Goal: Task Accomplishment & Management: Manage account settings

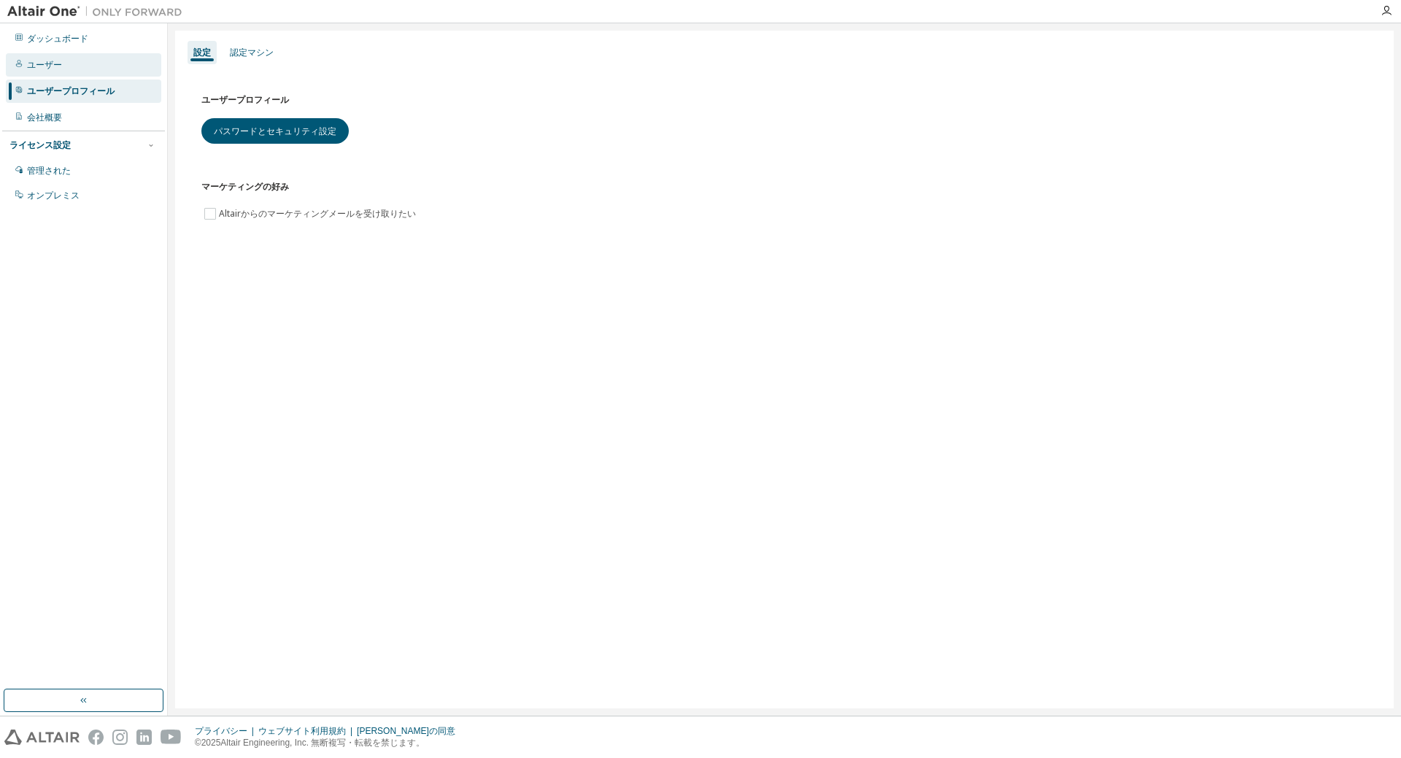
click at [47, 61] on font "ユーザー" at bounding box center [44, 65] width 35 height 10
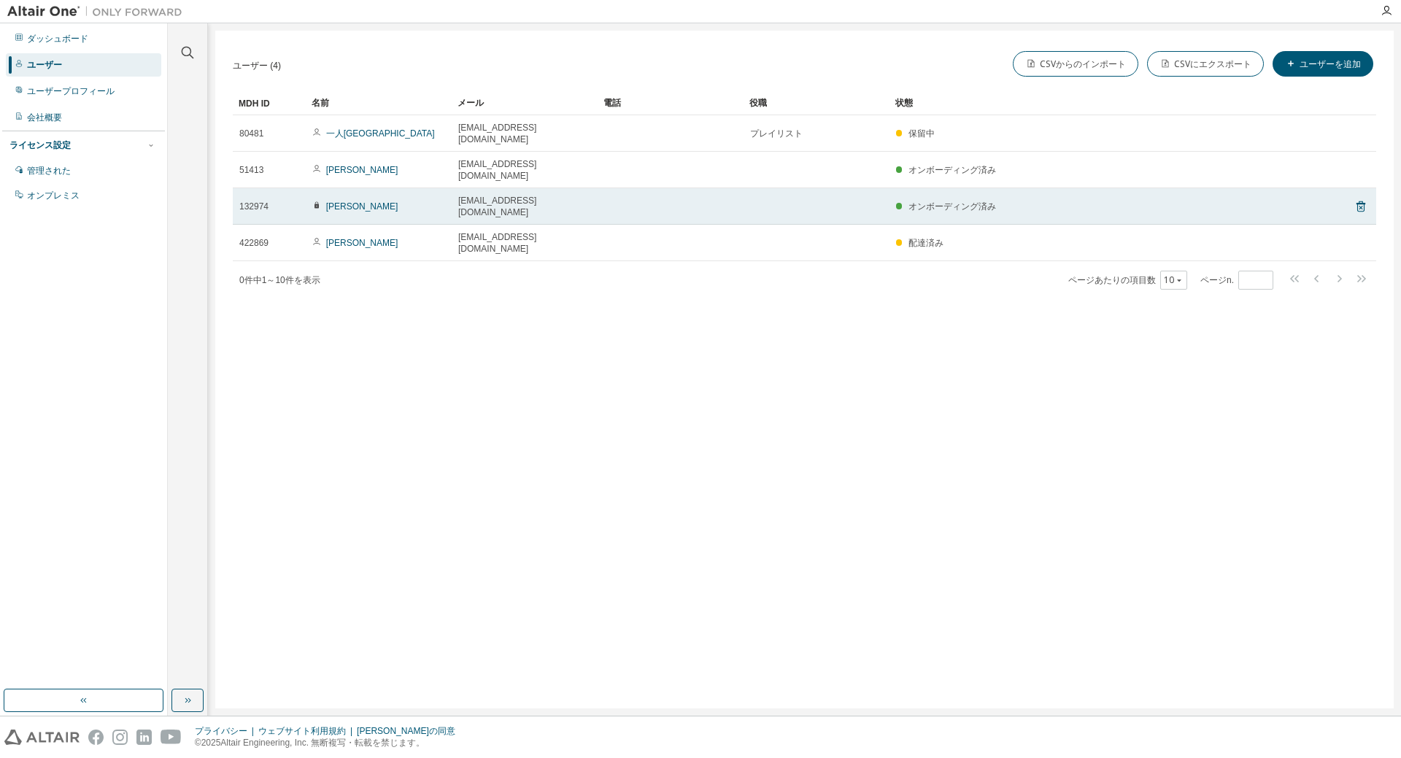
click at [982, 201] on font "オンボーディング済み" at bounding box center [953, 206] width 88 height 10
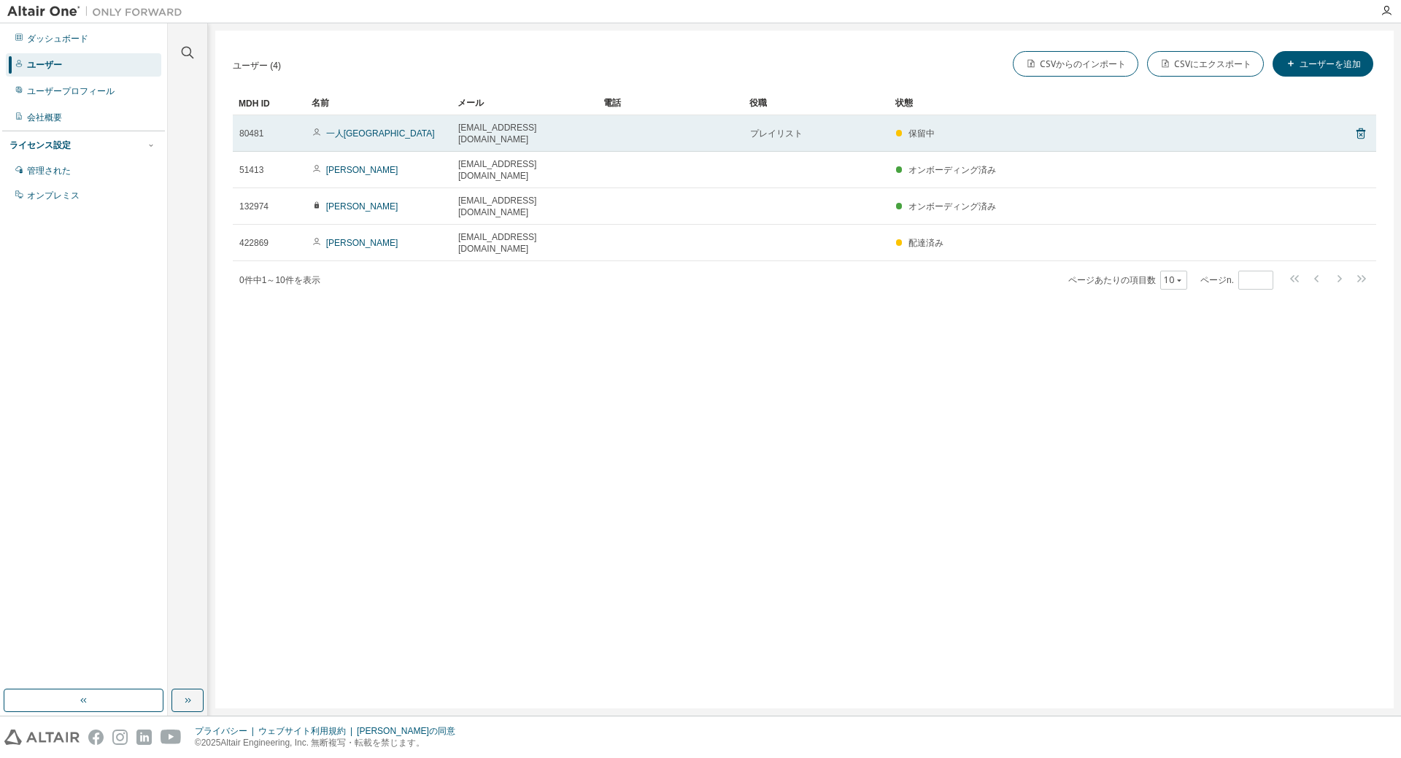
click at [956, 128] on div "保留中" at bounding box center [1098, 134] width 404 height 12
click at [780, 133] on font "プレイリスト" at bounding box center [776, 133] width 53 height 10
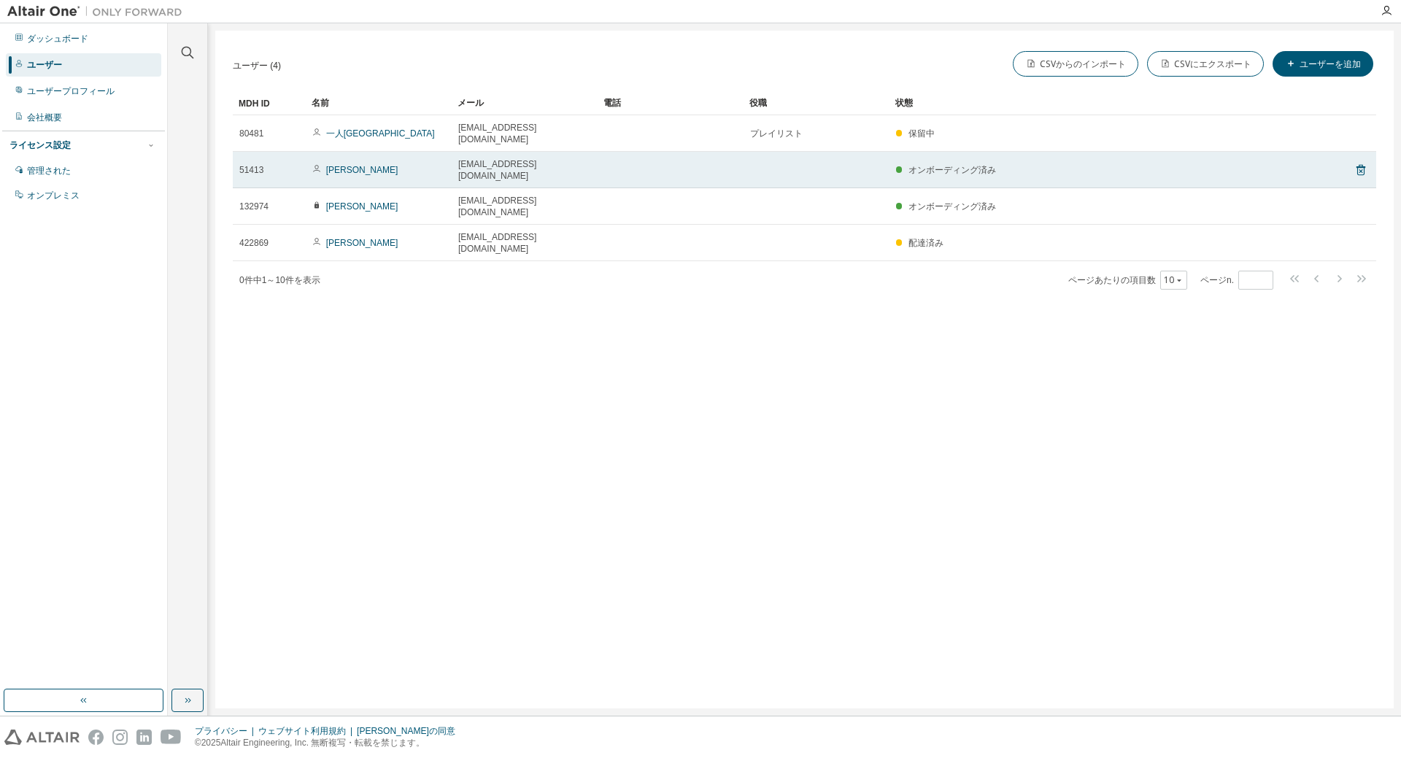
click at [342, 163] on td "小沢雄二" at bounding box center [379, 170] width 146 height 36
click at [342, 165] on font "小沢雄二" at bounding box center [362, 170] width 72 height 10
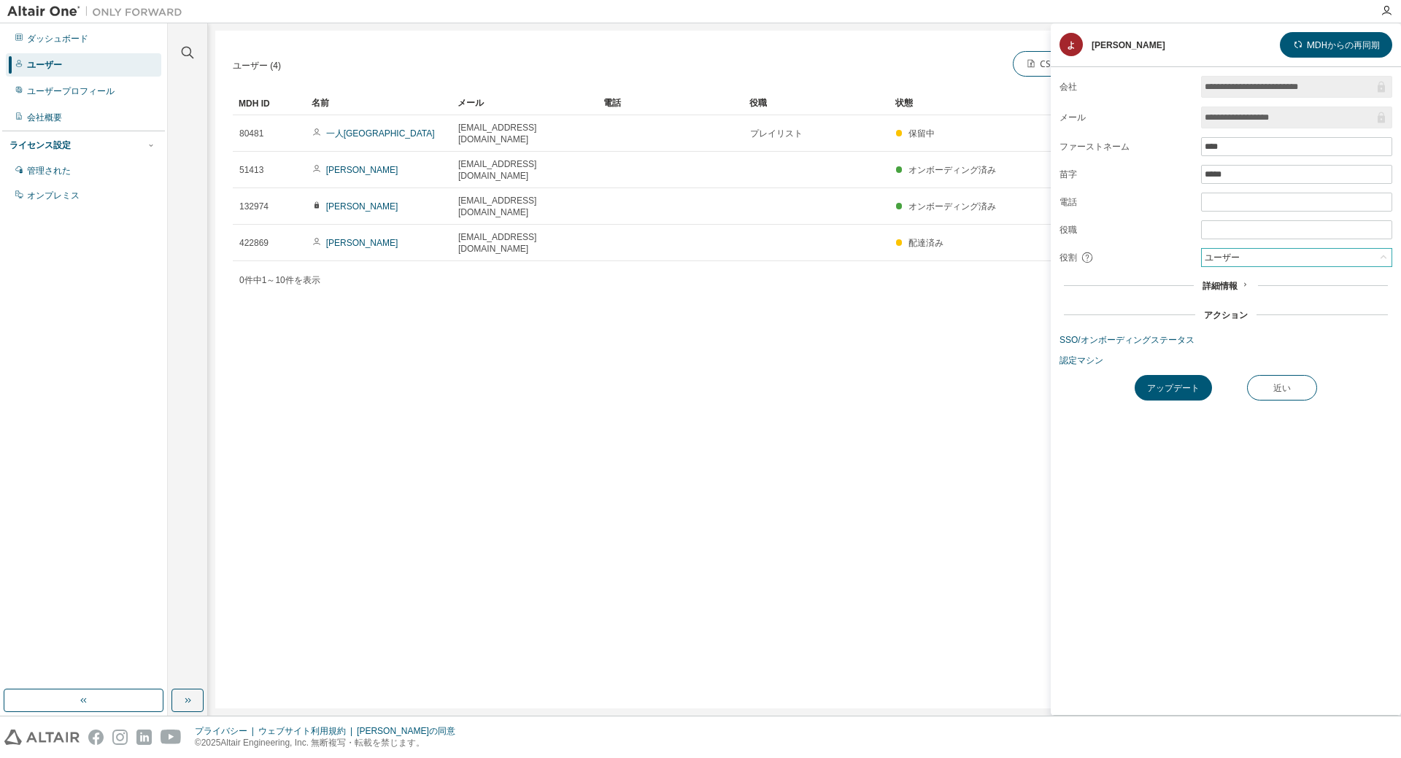
click at [1248, 259] on div "ユーザー" at bounding box center [1297, 258] width 190 height 18
click at [1147, 237] on form "**********" at bounding box center [1226, 221] width 333 height 290
click at [1259, 261] on div "ユーザー" at bounding box center [1297, 258] width 190 height 18
click at [1096, 222] on form "**********" at bounding box center [1226, 221] width 333 height 290
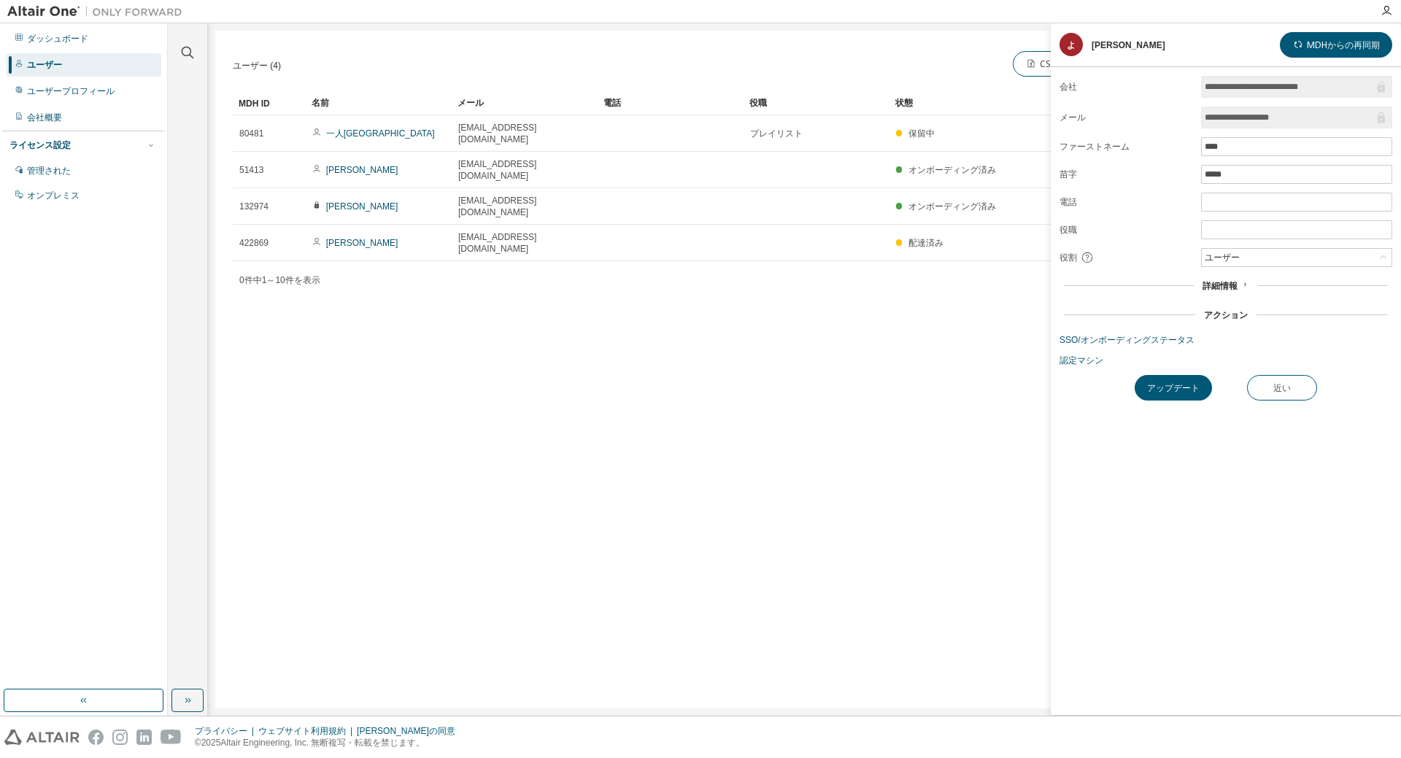
click at [955, 345] on div "ユーザー (4) CSVからのインポート CSVにエクスポート ユーザーを追加 クリア 負荷 保存 名前を付けて保存 分野 オペレーター 価値 フィルターを選…" at bounding box center [804, 370] width 1179 height 678
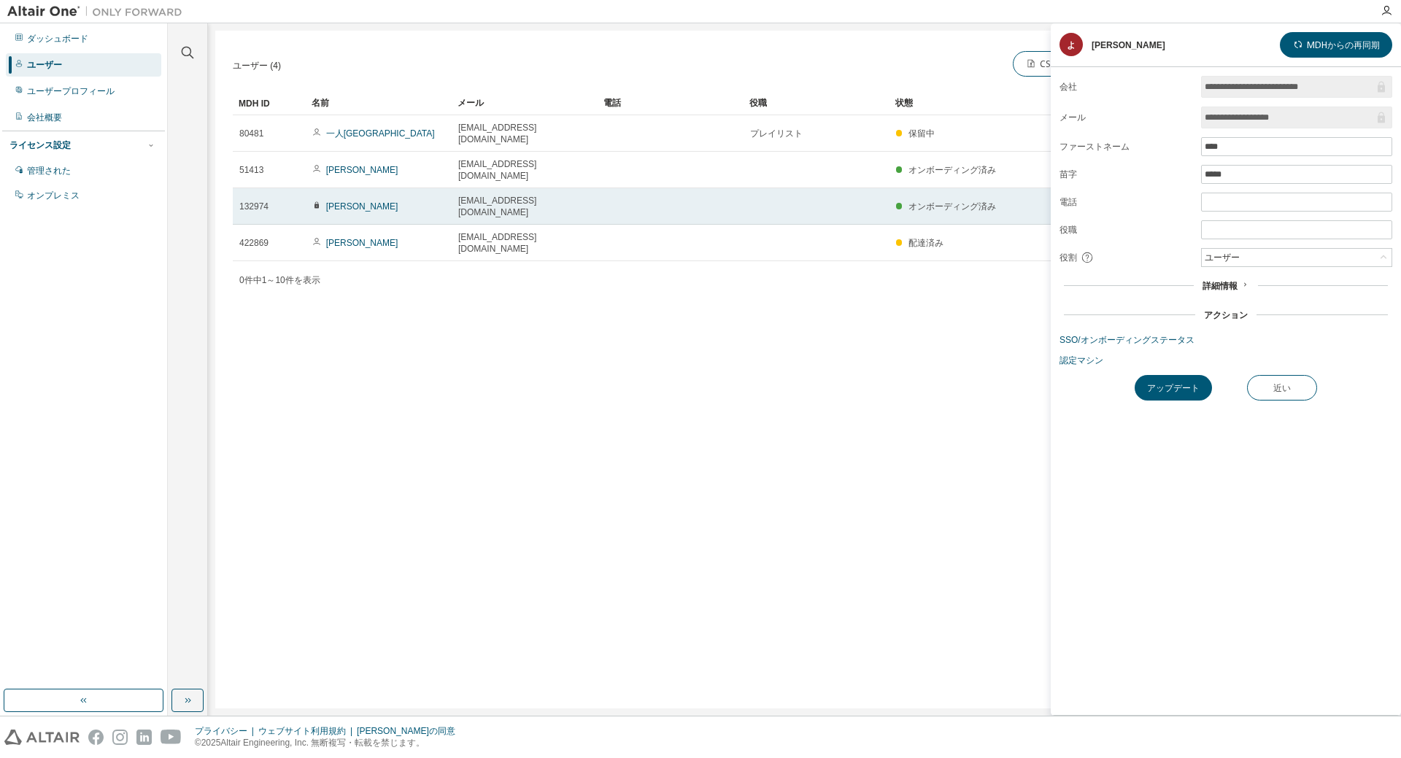
drag, startPoint x: 257, startPoint y: 180, endPoint x: 266, endPoint y: 179, distance: 8.8
click at [259, 201] on font "132974" at bounding box center [253, 206] width 29 height 10
click at [355, 201] on font "セイハウ・リー" at bounding box center [362, 206] width 72 height 10
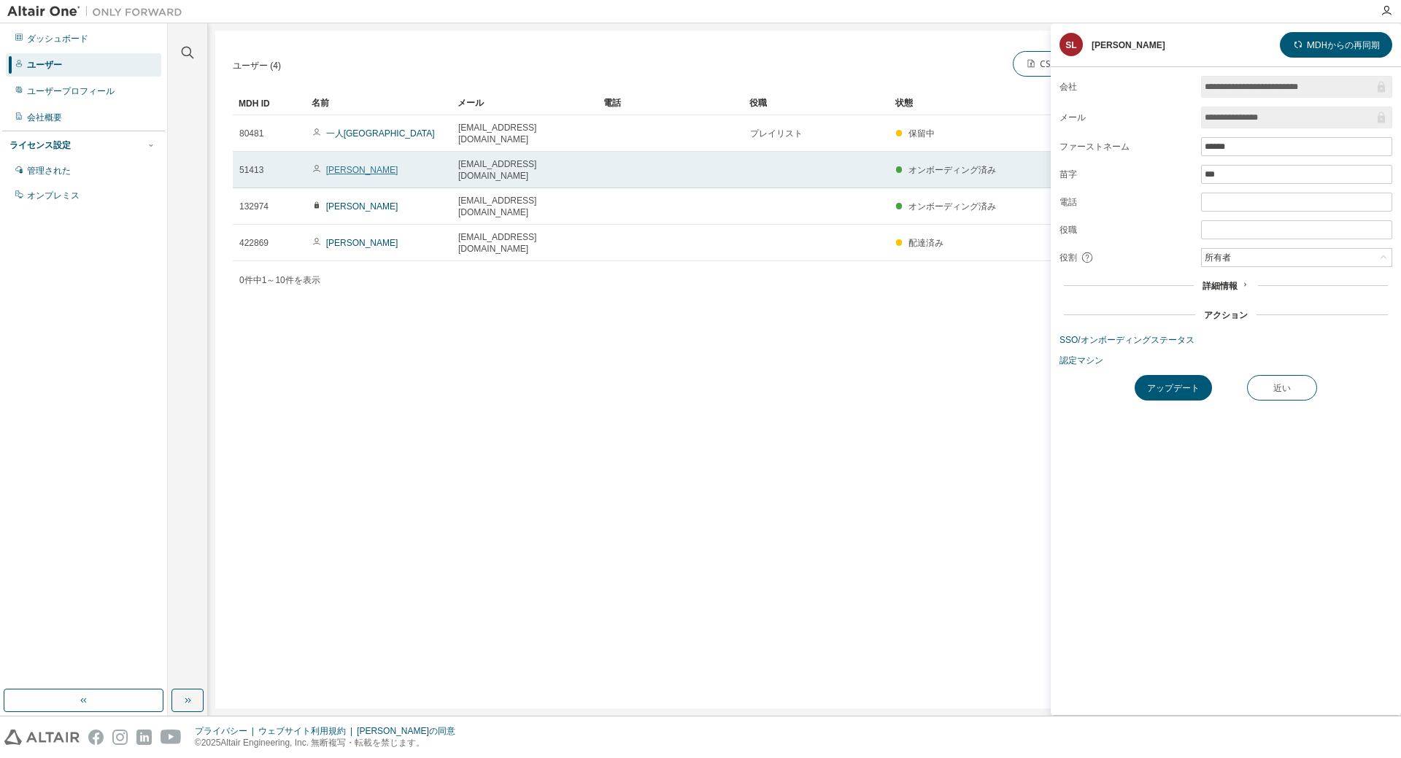
click at [332, 165] on font "小沢雄二" at bounding box center [362, 170] width 72 height 10
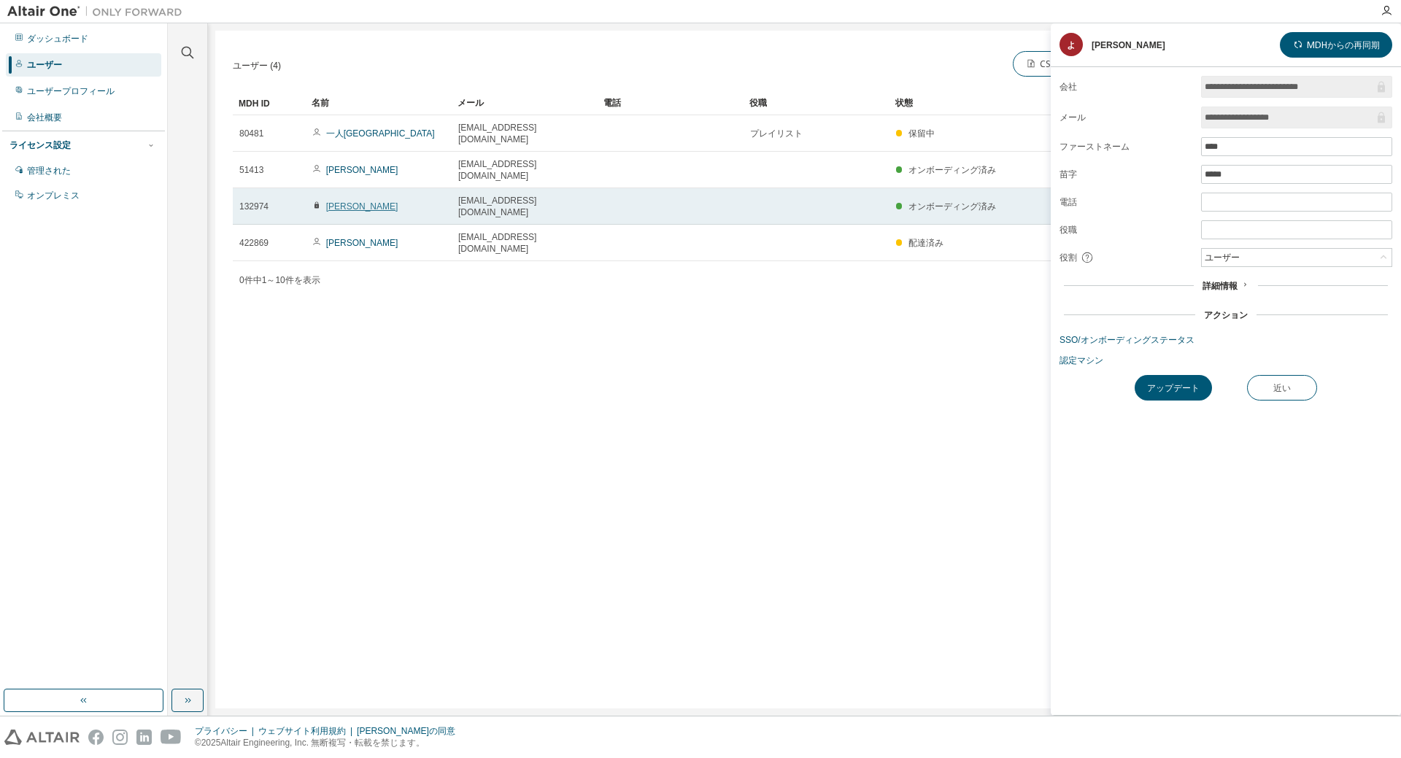
click at [351, 201] on font "セイハウ・リー" at bounding box center [362, 206] width 72 height 10
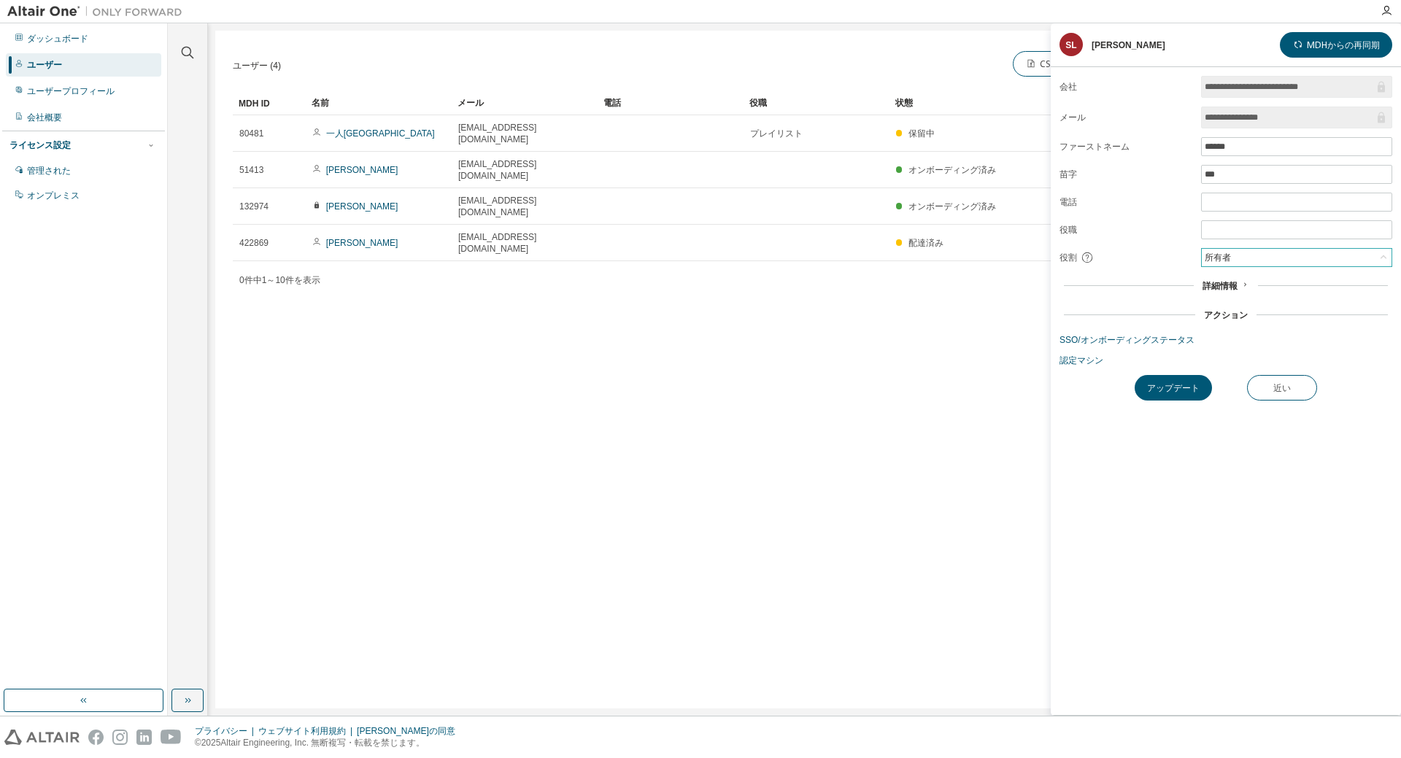
click at [1266, 264] on div "所有者" at bounding box center [1297, 258] width 190 height 18
click at [1269, 274] on li "管理者" at bounding box center [1296, 276] width 187 height 19
click at [1236, 259] on div "所有者" at bounding box center [1297, 258] width 190 height 18
click at [1231, 286] on li "所有者" at bounding box center [1296, 295] width 187 height 19
click at [1231, 258] on font "所有者" at bounding box center [1218, 258] width 26 height 10
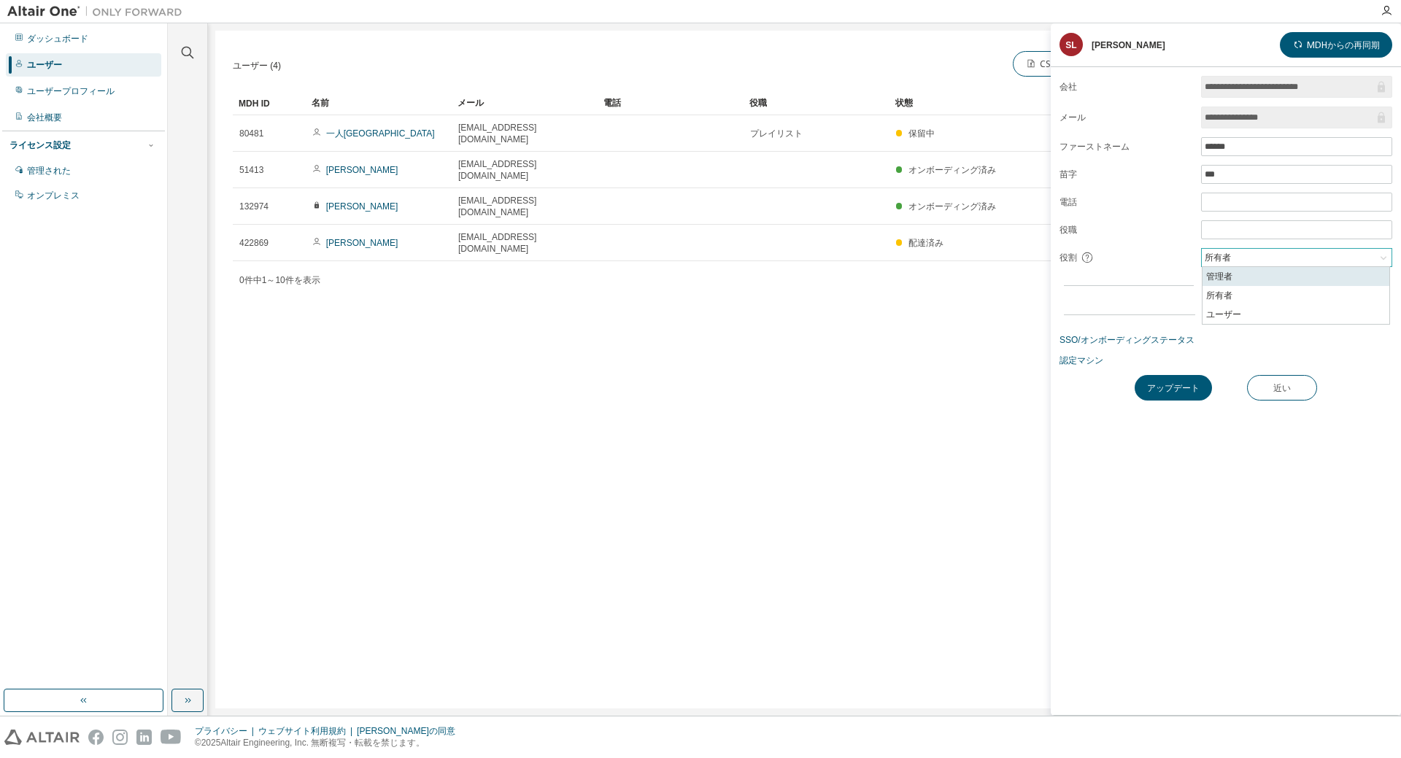
click at [1231, 276] on font "管理者" at bounding box center [1220, 277] width 26 height 10
click at [1153, 250] on form "**********" at bounding box center [1226, 221] width 333 height 290
click at [706, 294] on div "ユーザー (4) CSVからのインポート CSVにエクスポート ユーザーを追加 クリア 負荷 保存 名前を付けて保存 分野 オペレーター 価値 フィルターを選…" at bounding box center [804, 370] width 1179 height 678
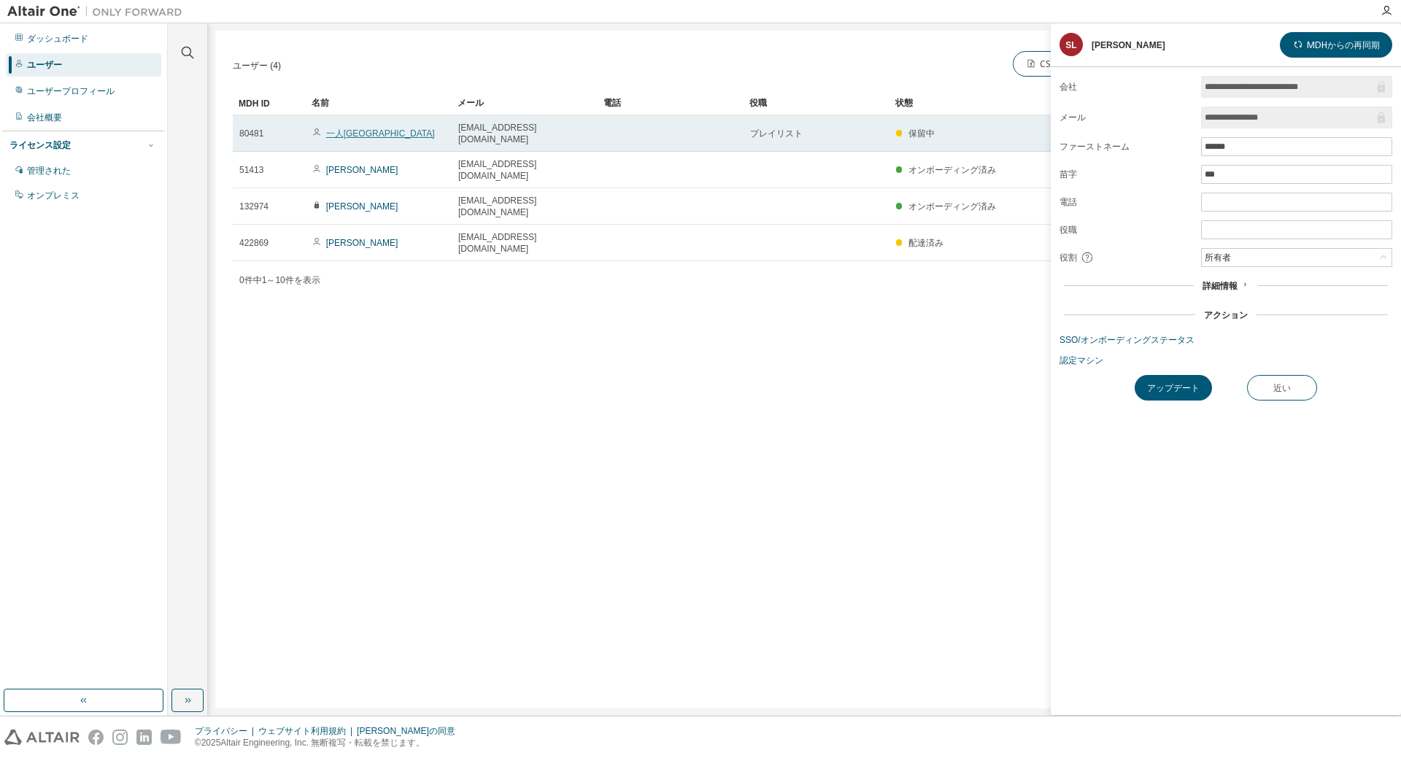
click at [343, 131] on font "一人八島" at bounding box center [380, 133] width 109 height 10
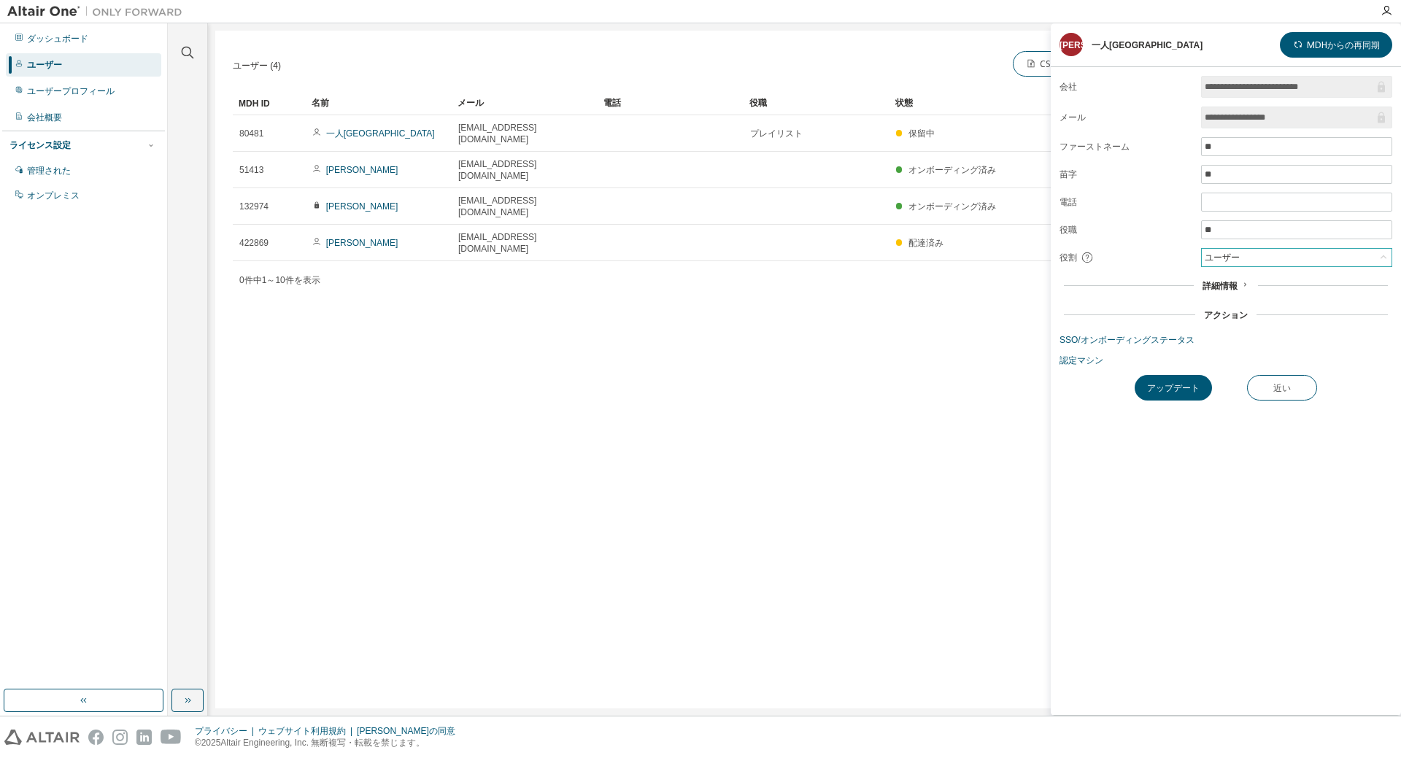
click at [1296, 254] on div "ユーザー" at bounding box center [1297, 258] width 190 height 18
click at [1252, 228] on input "**" at bounding box center [1297, 230] width 184 height 12
click at [1231, 287] on font "詳細情報" at bounding box center [1220, 286] width 35 height 10
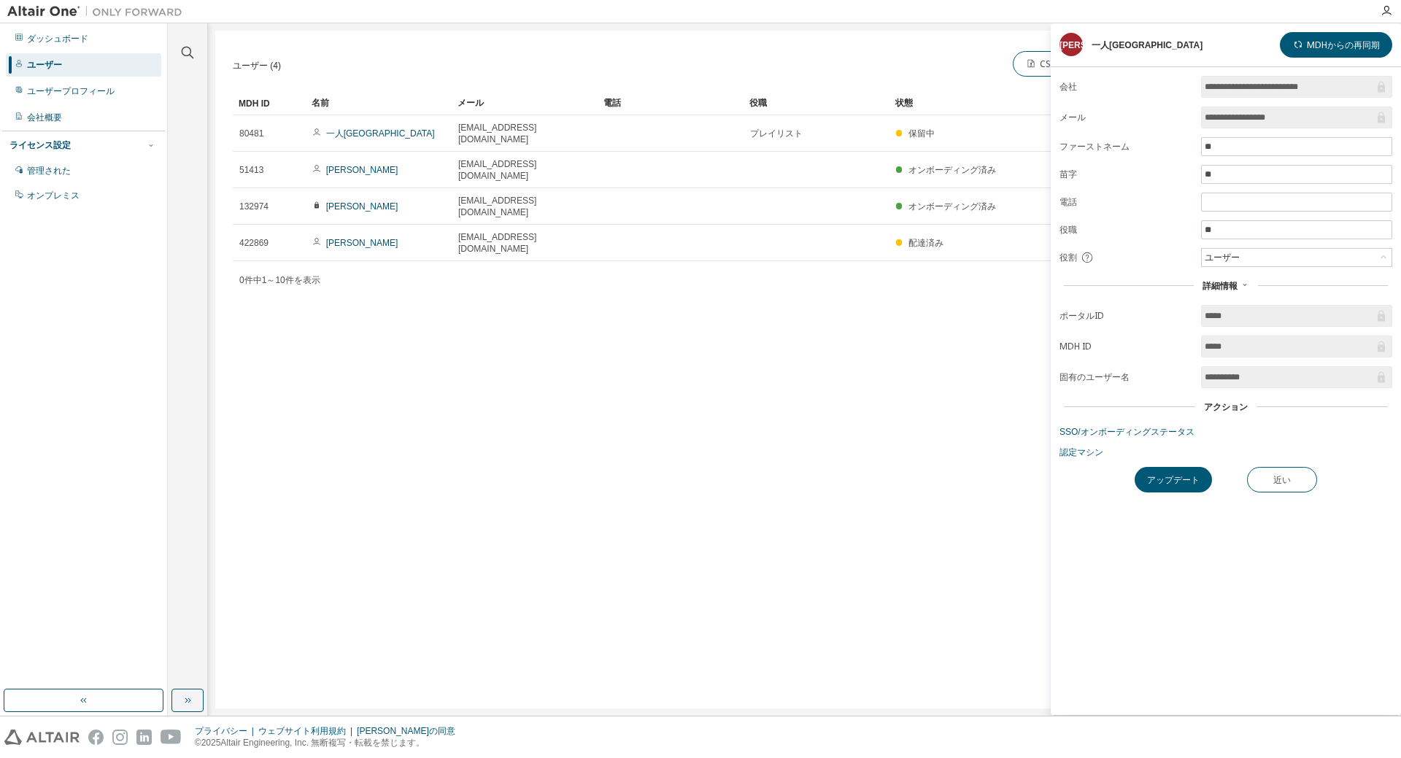
click at [1238, 409] on font "アクション" at bounding box center [1226, 407] width 44 height 10
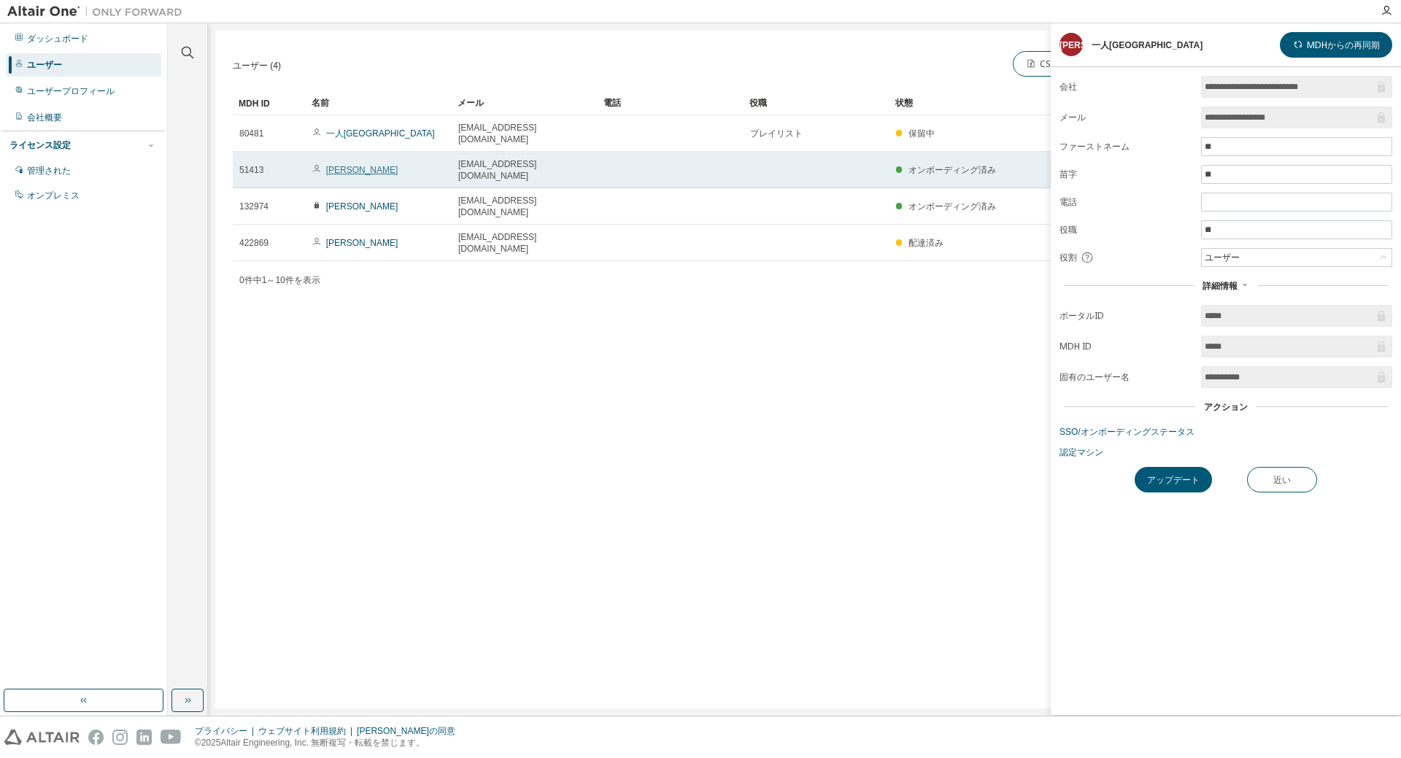
click at [341, 165] on font "小沢雄二" at bounding box center [362, 170] width 72 height 10
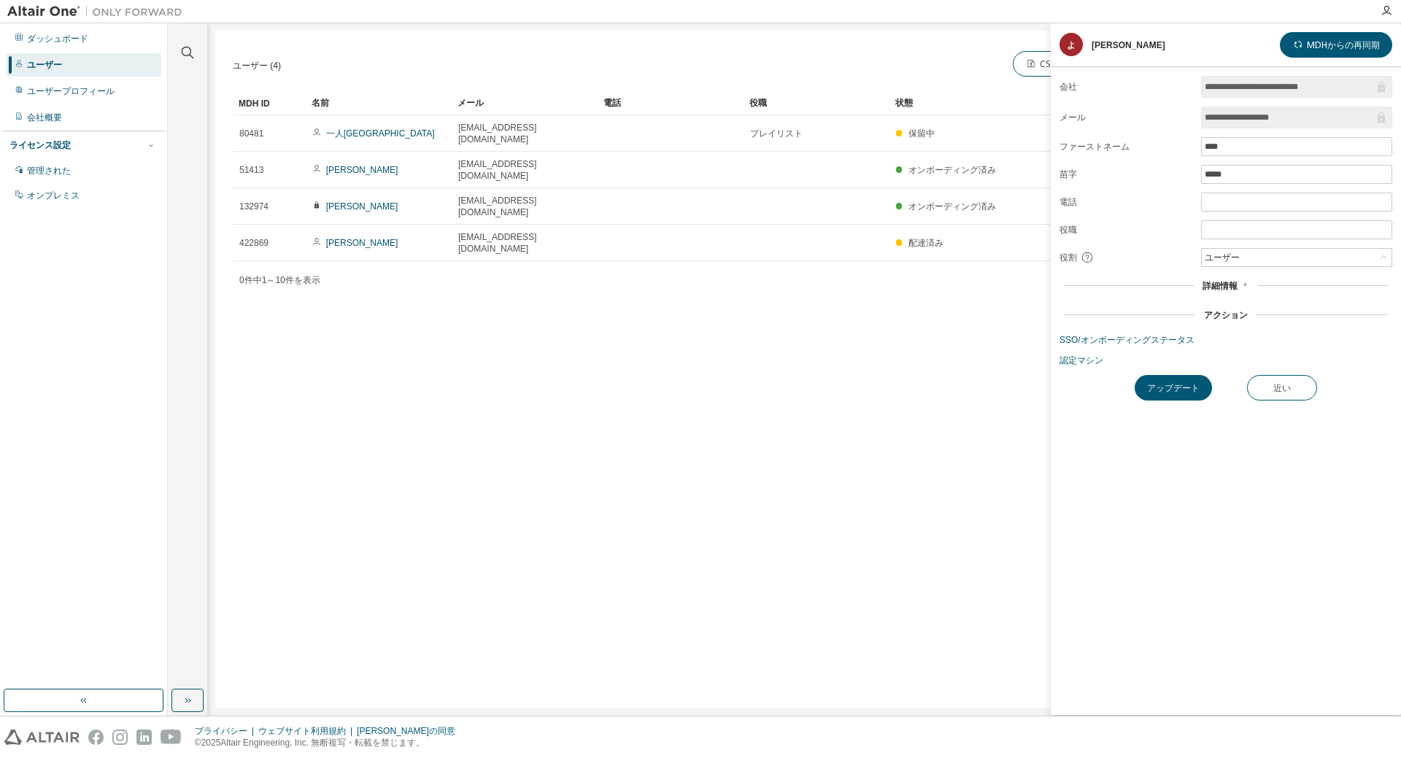
click at [1226, 283] on font "詳細情報" at bounding box center [1220, 286] width 35 height 10
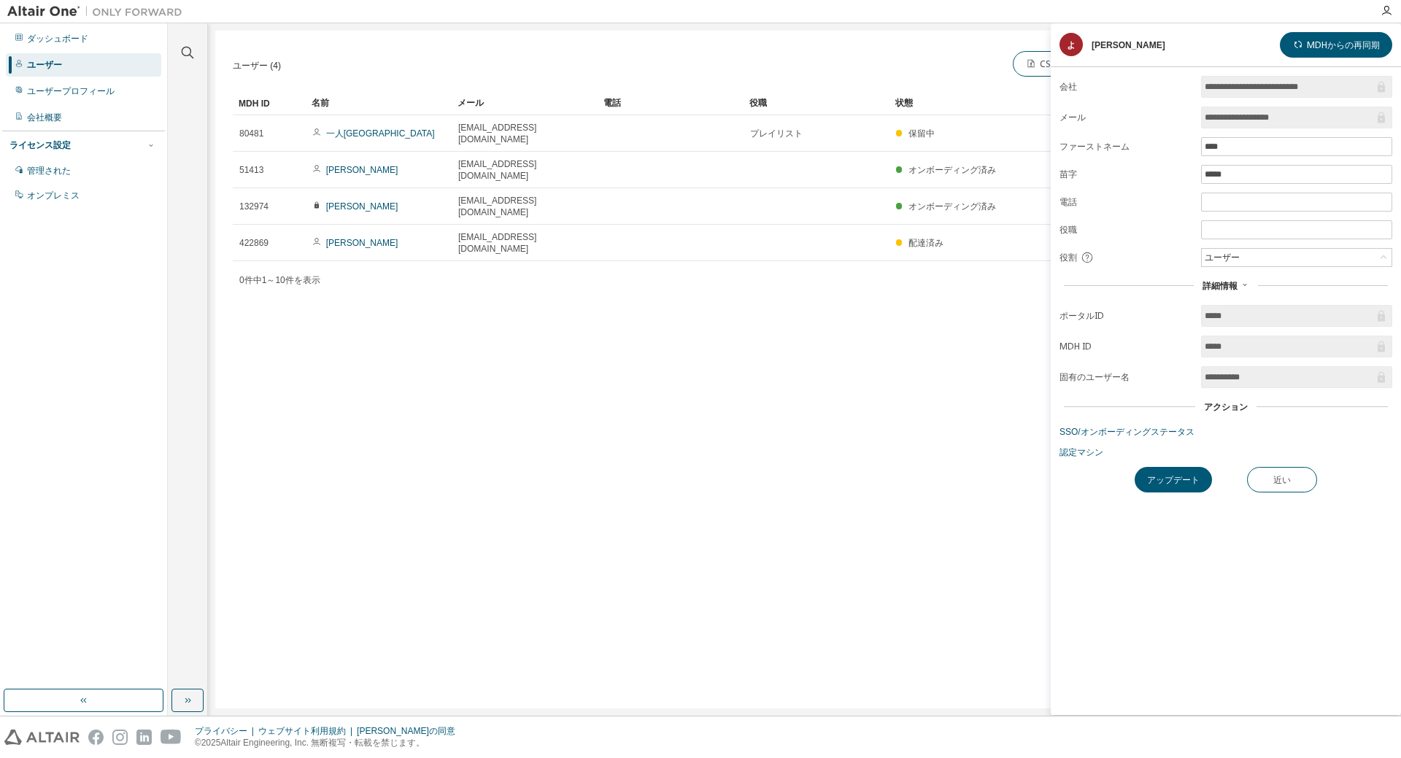
click at [1247, 378] on input "**********" at bounding box center [1289, 377] width 169 height 15
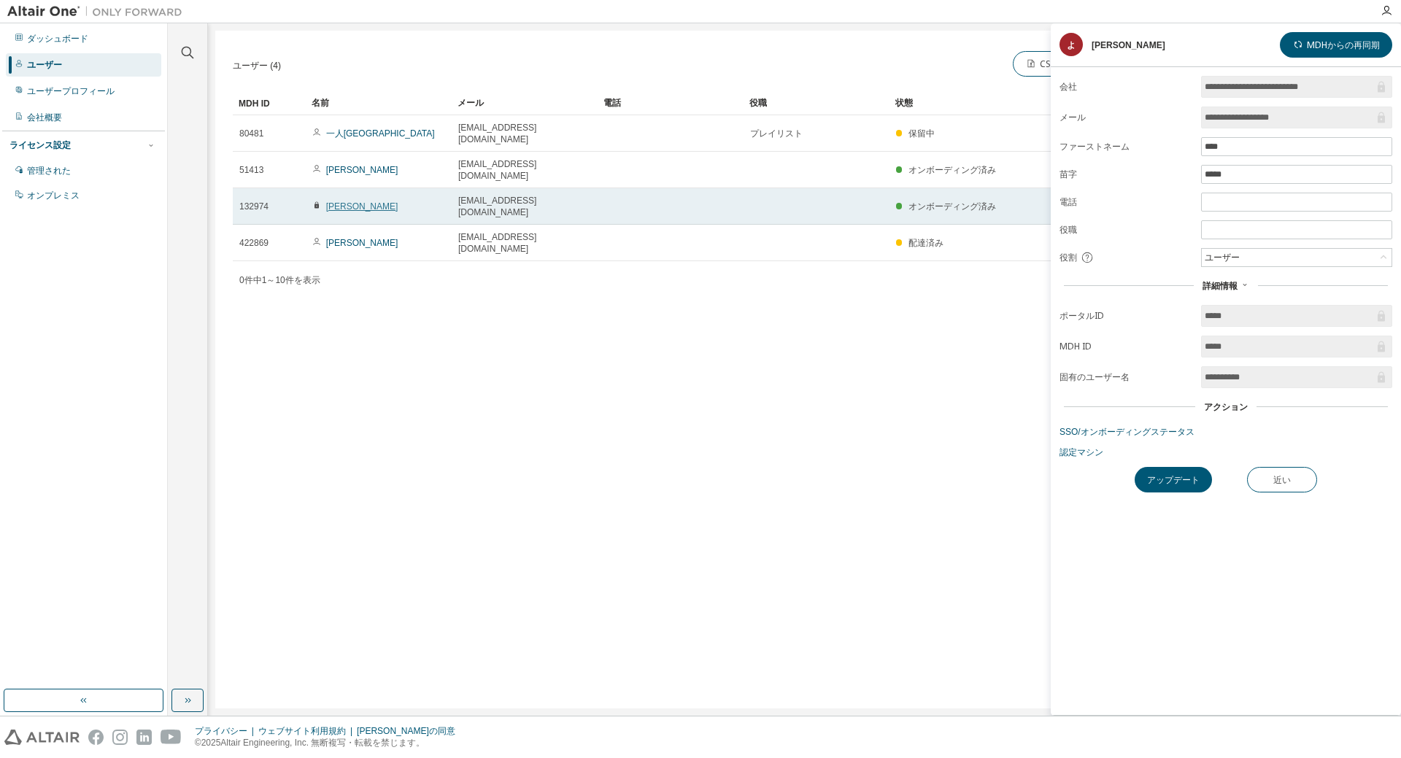
click at [361, 201] on font "セイハウ・リー" at bounding box center [362, 206] width 72 height 10
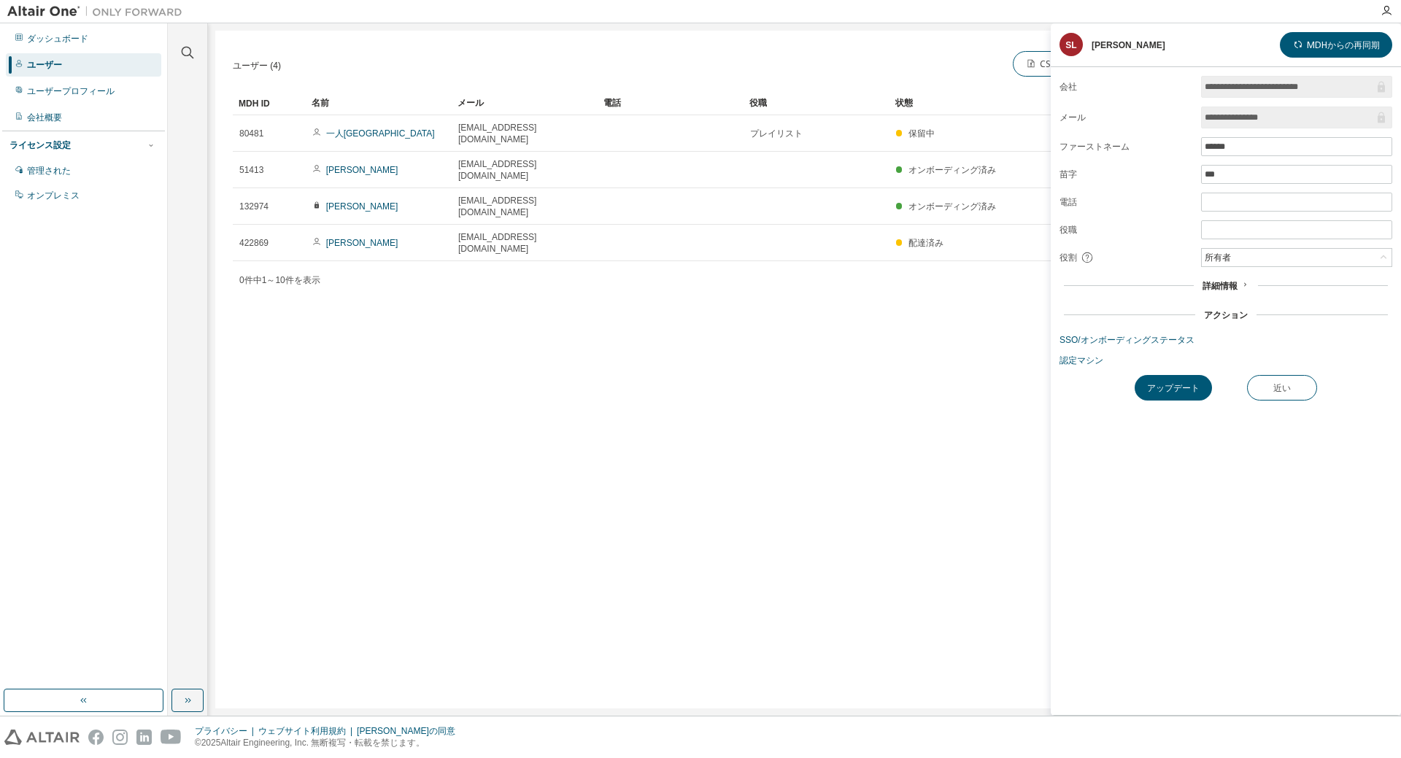
click at [1211, 281] on font "詳細情報" at bounding box center [1220, 286] width 35 height 10
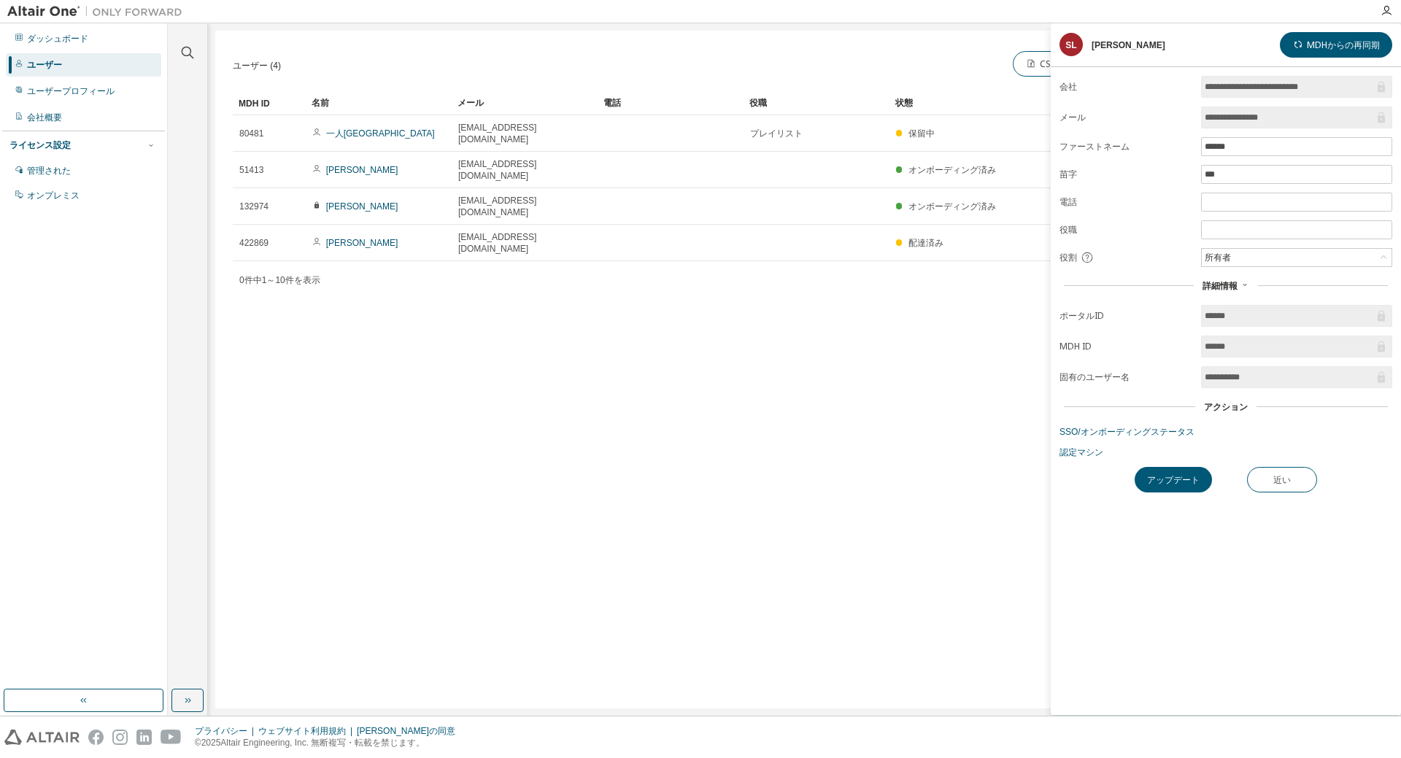
click at [1243, 402] on font "アクション" at bounding box center [1226, 407] width 44 height 10
click at [1228, 406] on font "アクション" at bounding box center [1226, 407] width 44 height 10
click at [1082, 455] on font "認定マシン" at bounding box center [1082, 452] width 44 height 10
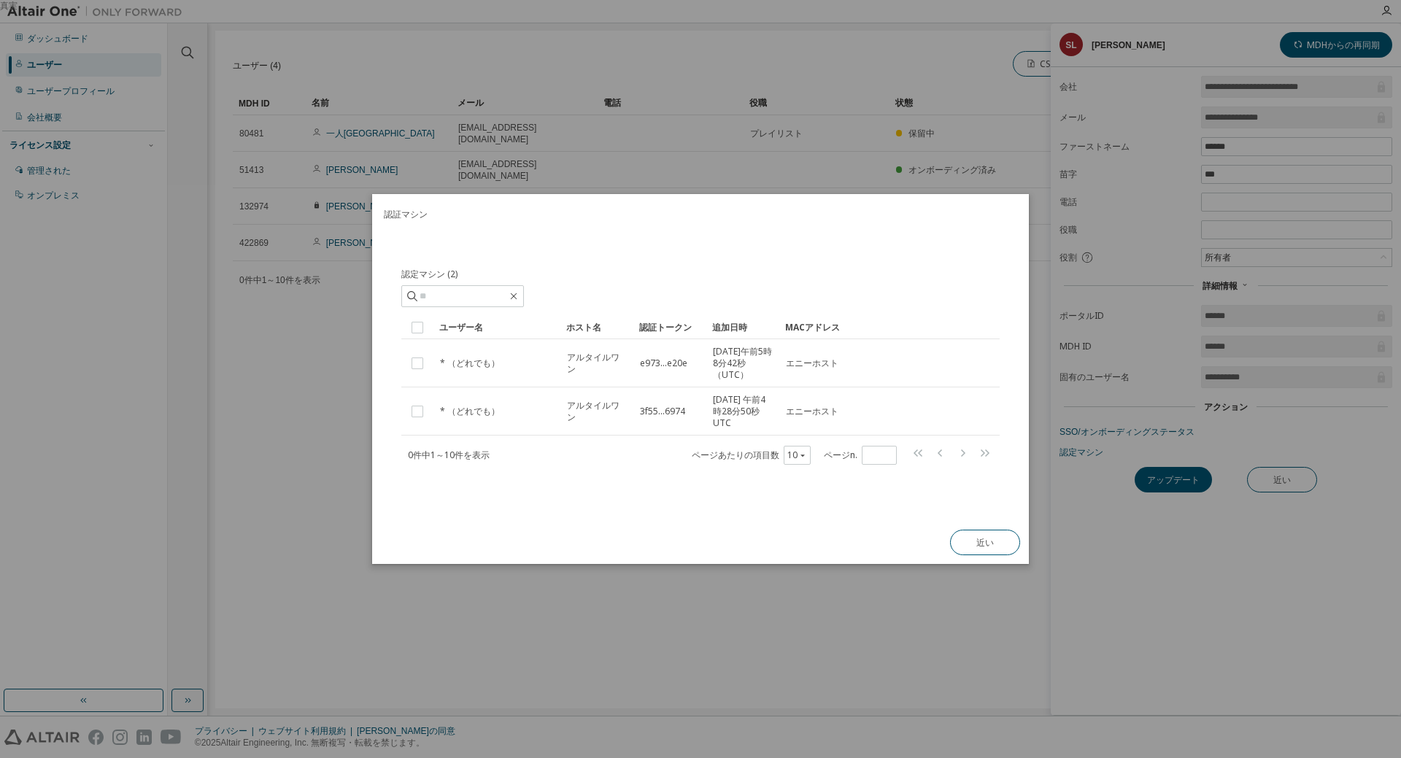
click at [869, 579] on div "真実" at bounding box center [700, 379] width 1401 height 758
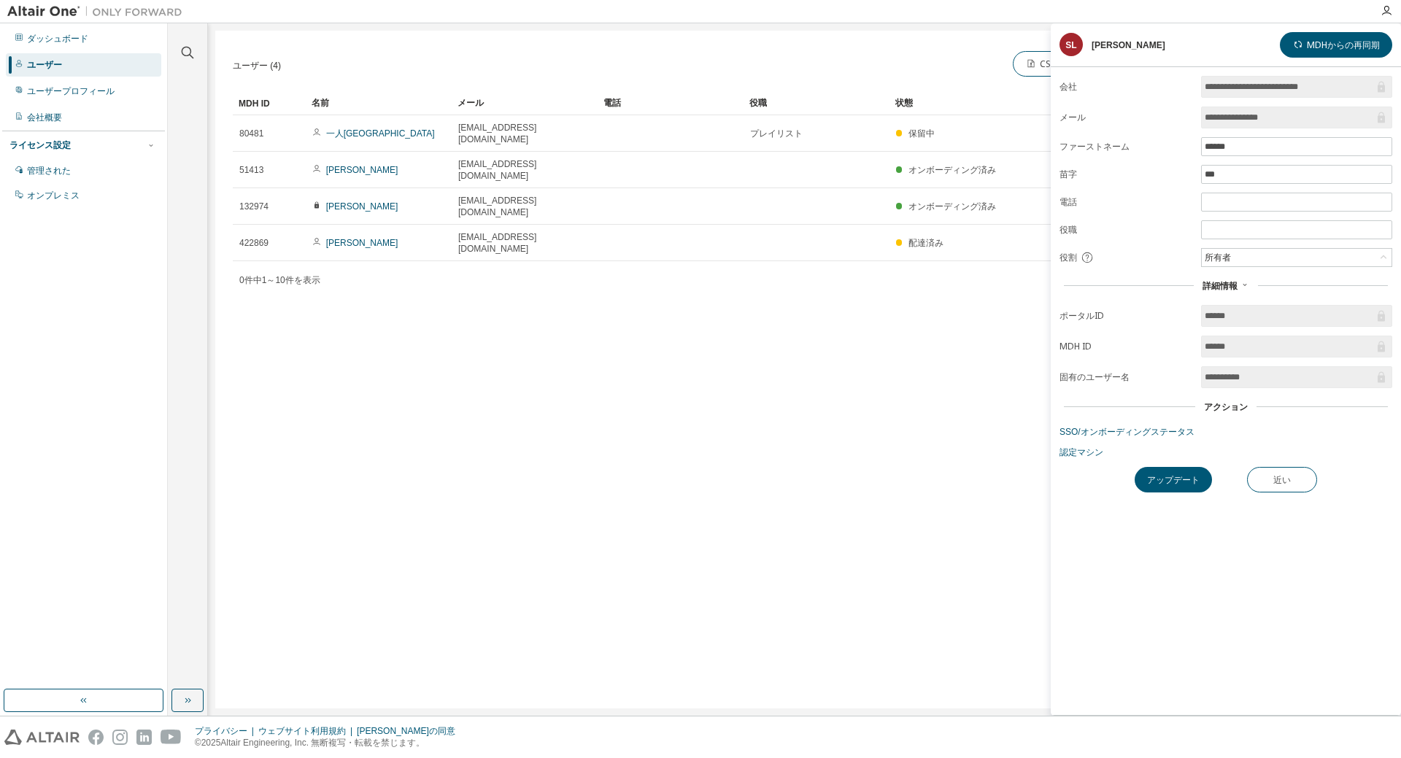
click at [613, 463] on div "ユーザー (4) CSVからのインポート CSVにエクスポート ユーザーを追加 クリア 負荷 保存 名前を付けて保存 分野 オペレーター 価値 フィルターを選…" at bounding box center [804, 370] width 1179 height 678
click at [309, 354] on div "ユーザー (4) CSVからのインポート CSVにエクスポート ユーザーを追加 クリア 負荷 保存 名前を付けて保存 分野 オペレーター 価値 フィルターを選…" at bounding box center [804, 370] width 1179 height 678
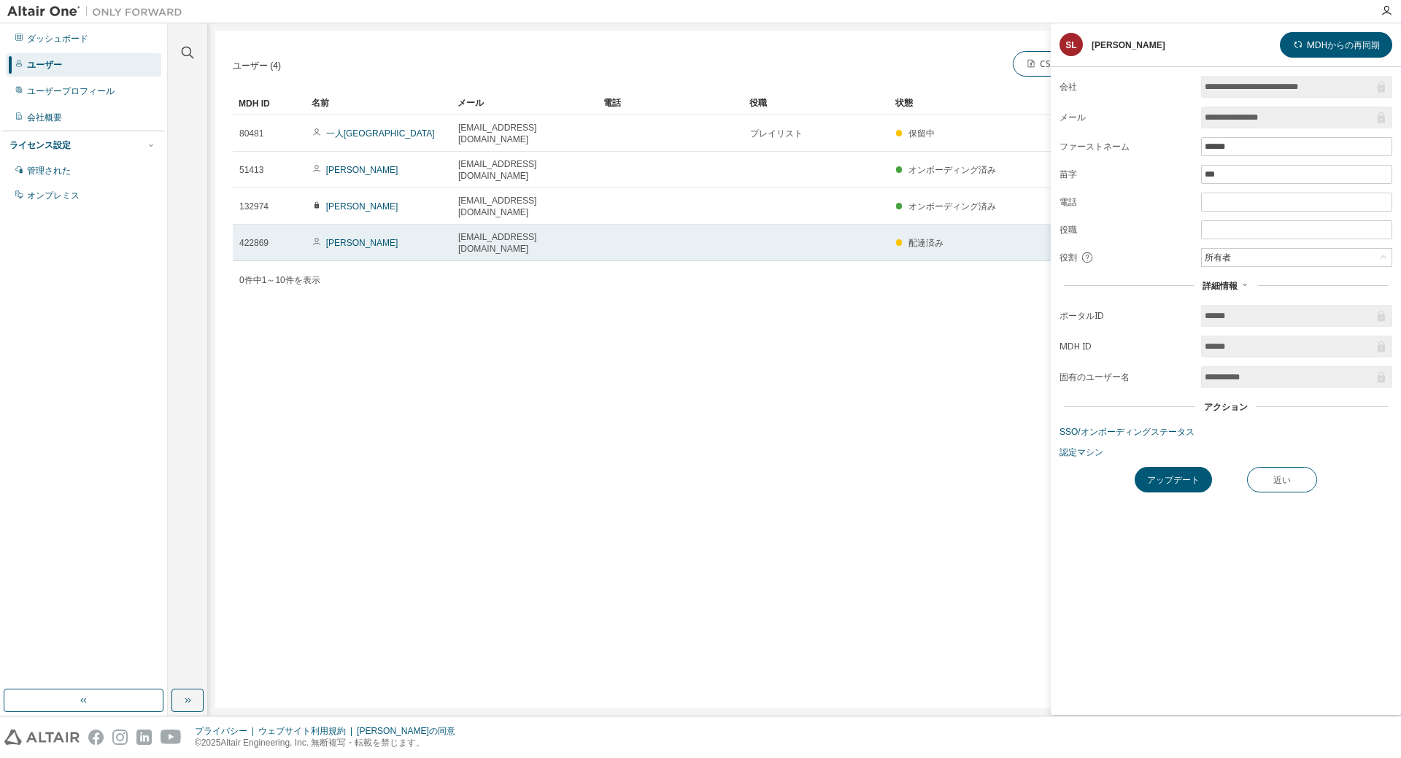
click at [493, 225] on td "kt.satou@sanoh.com" at bounding box center [525, 243] width 146 height 36
click at [497, 232] on font "kt.satou@sanoh.com" at bounding box center [497, 243] width 78 height 22
click at [334, 238] on font "佐藤幸太郎" at bounding box center [362, 243] width 72 height 10
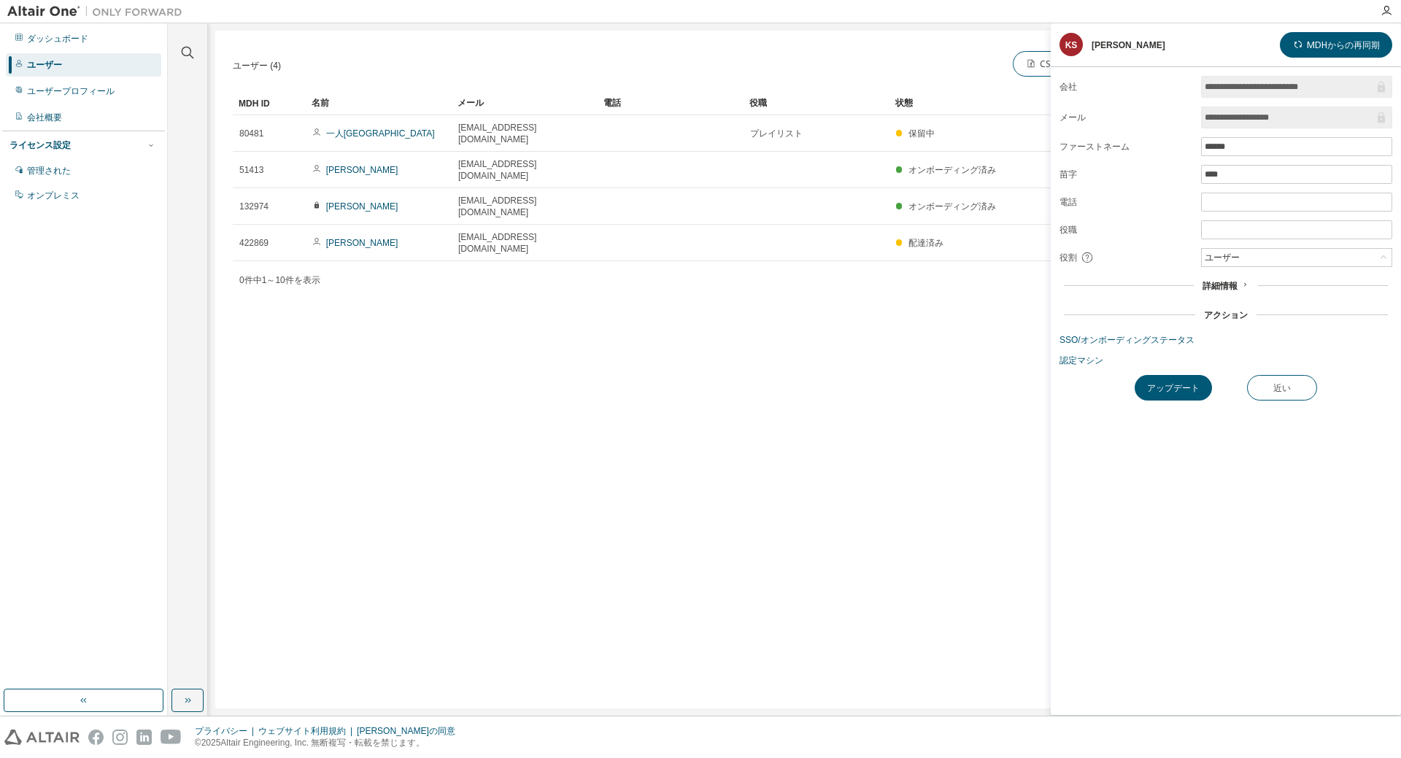
click at [1236, 284] on font "詳細情報" at bounding box center [1220, 286] width 35 height 10
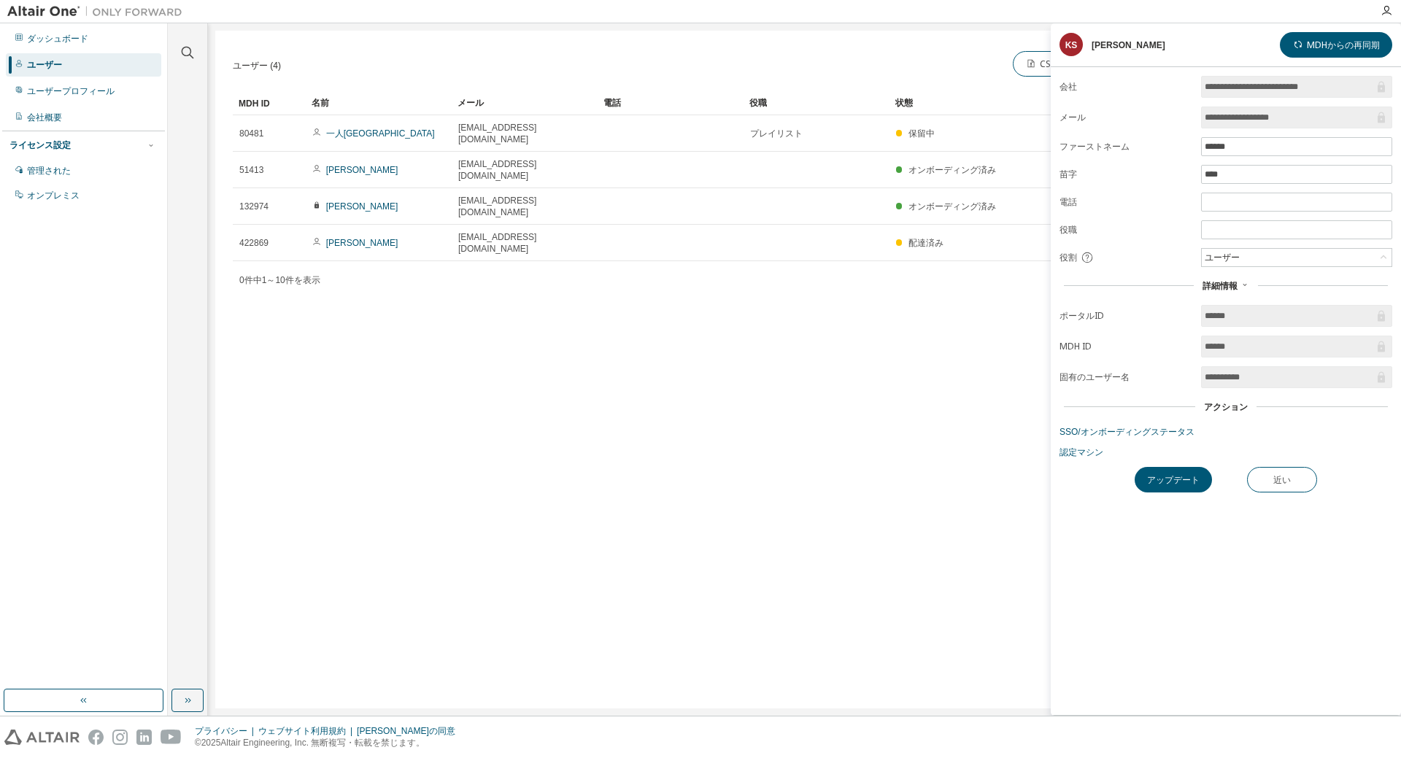
click at [728, 342] on div "ユーザー (4) CSVからのインポート CSVにエクスポート ユーザーを追加 クリア 負荷 保存 名前を付けて保存 分野 オペレーター 価値 フィルターを選…" at bounding box center [804, 370] width 1179 height 678
click at [45, 90] on font "ユーザープロフィール" at bounding box center [71, 91] width 88 height 10
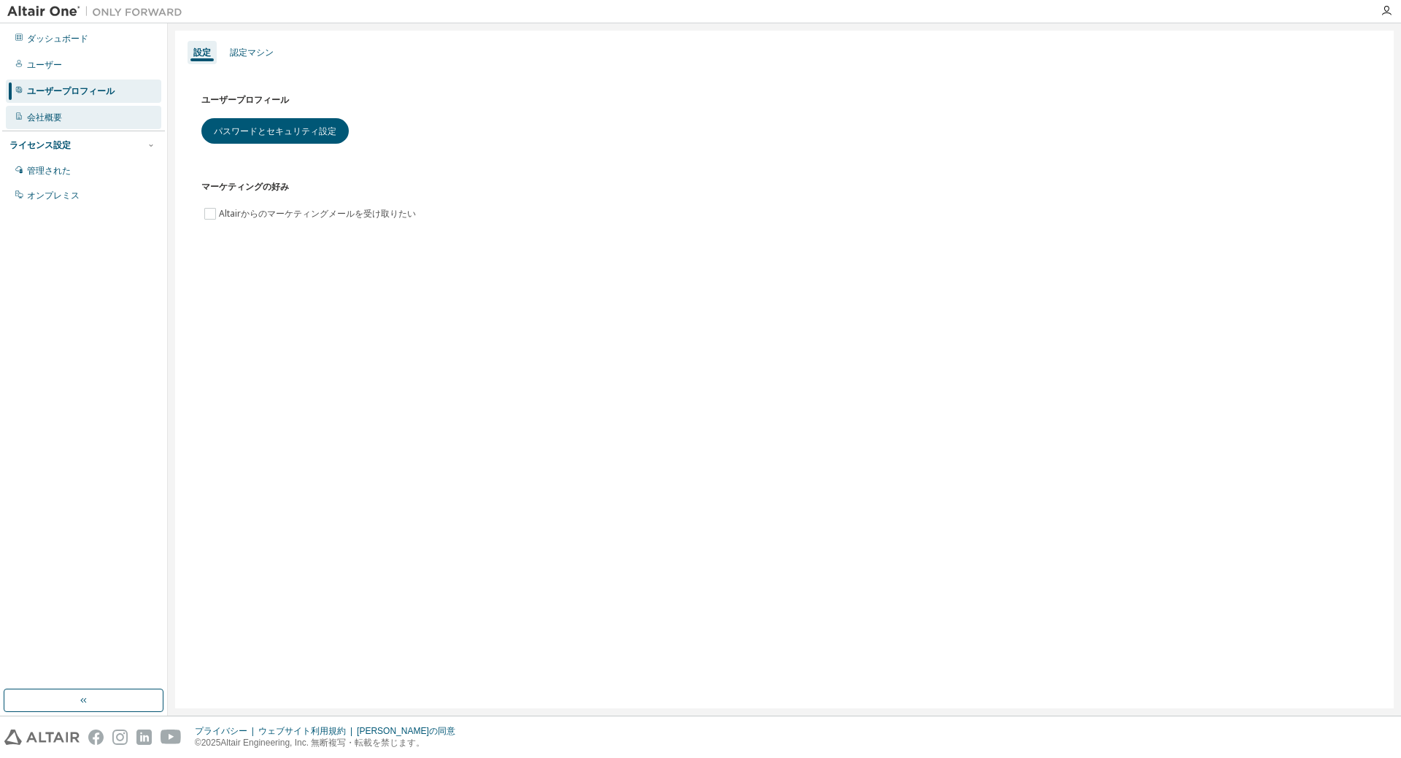
click at [46, 119] on font "会社概要" at bounding box center [44, 117] width 35 height 10
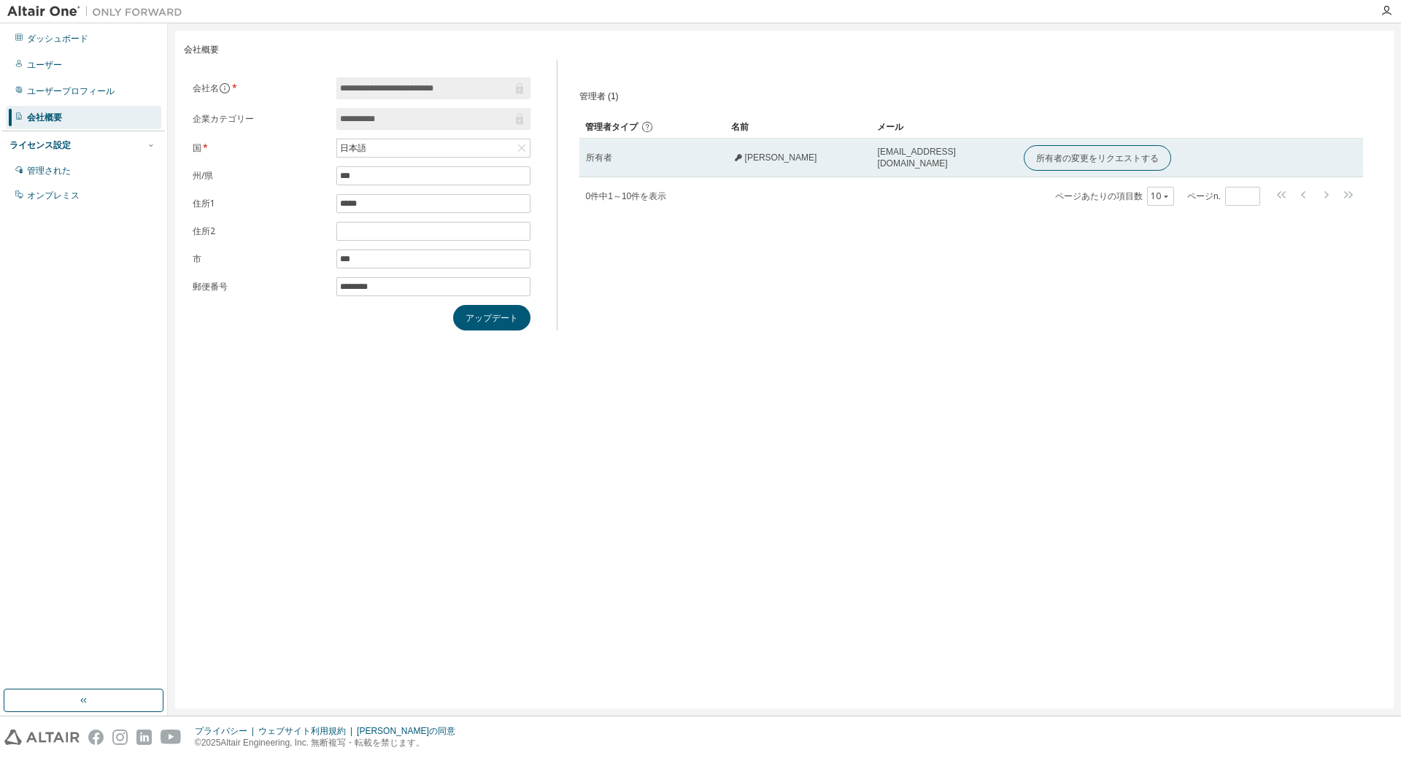
click at [598, 163] on font "所有者" at bounding box center [599, 158] width 26 height 10
click at [946, 174] on td "s.lee@sanoh.com" at bounding box center [944, 158] width 146 height 39
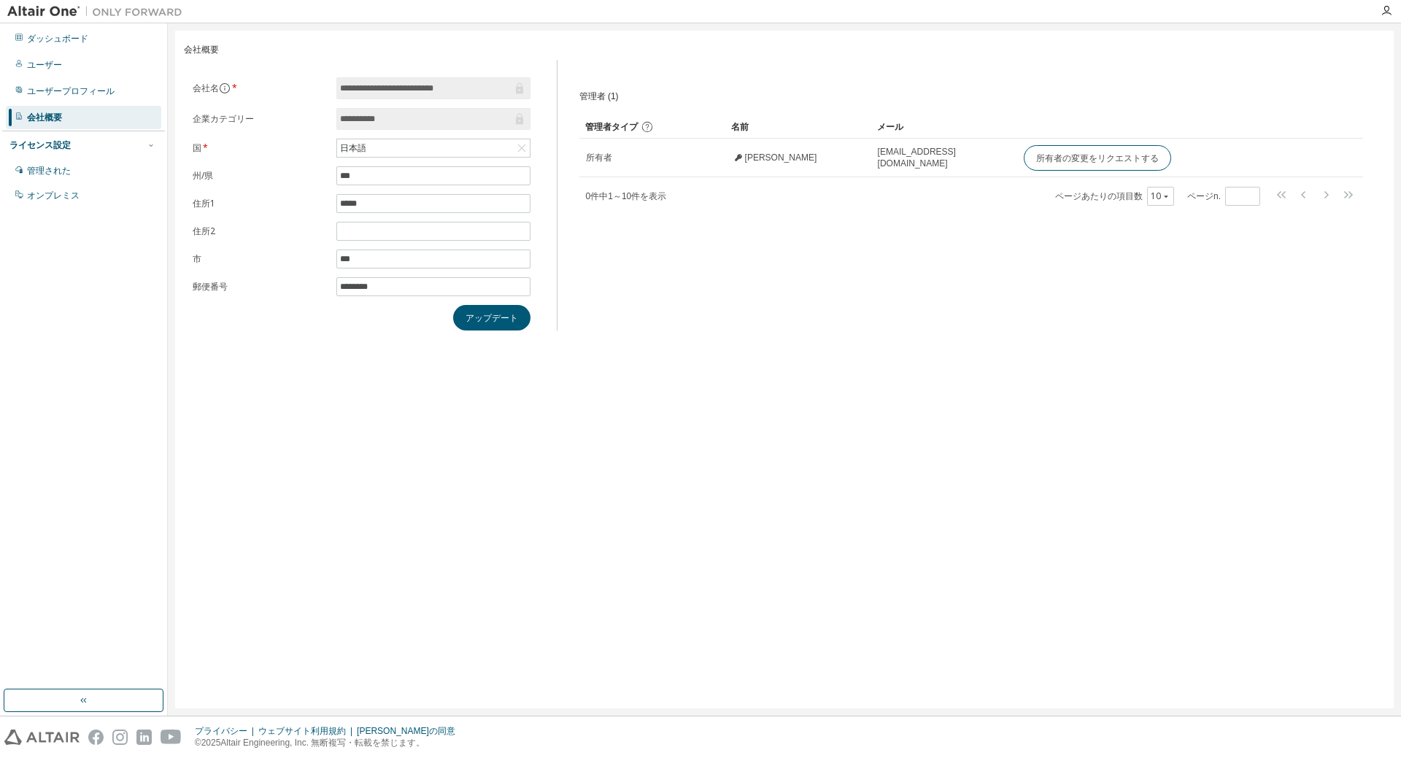
click at [863, 258] on div "管理者 (1) クリア 負荷 保存 名前を付けて保存 分野 オペレーター 価値 フィルターを選択 オペランドを選択 条件を追加する 検索 管理者タイプ 名前 …" at bounding box center [971, 200] width 819 height 262
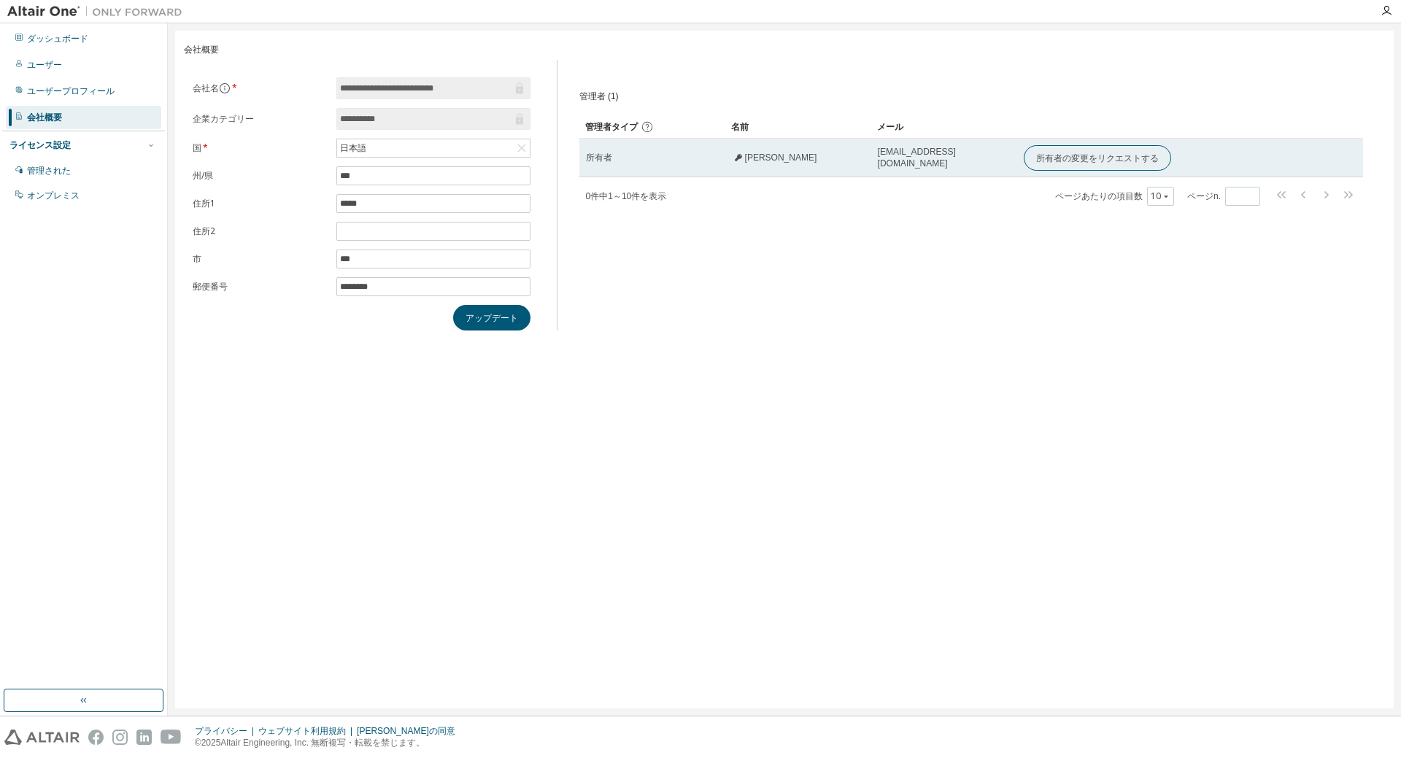
click at [772, 158] on font "セイハウ・リー" at bounding box center [781, 158] width 72 height 10
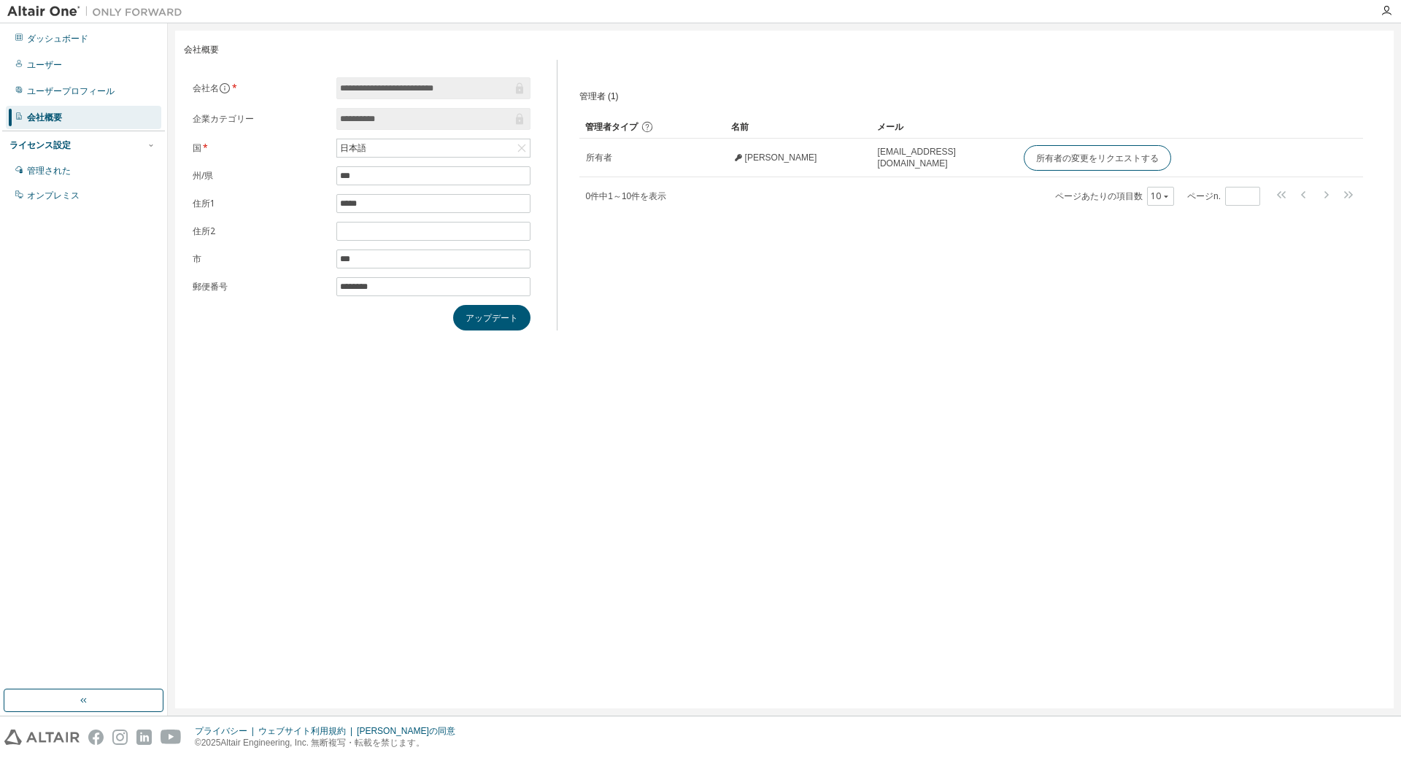
click at [606, 100] on font "管理者 (1)" at bounding box center [599, 96] width 39 height 10
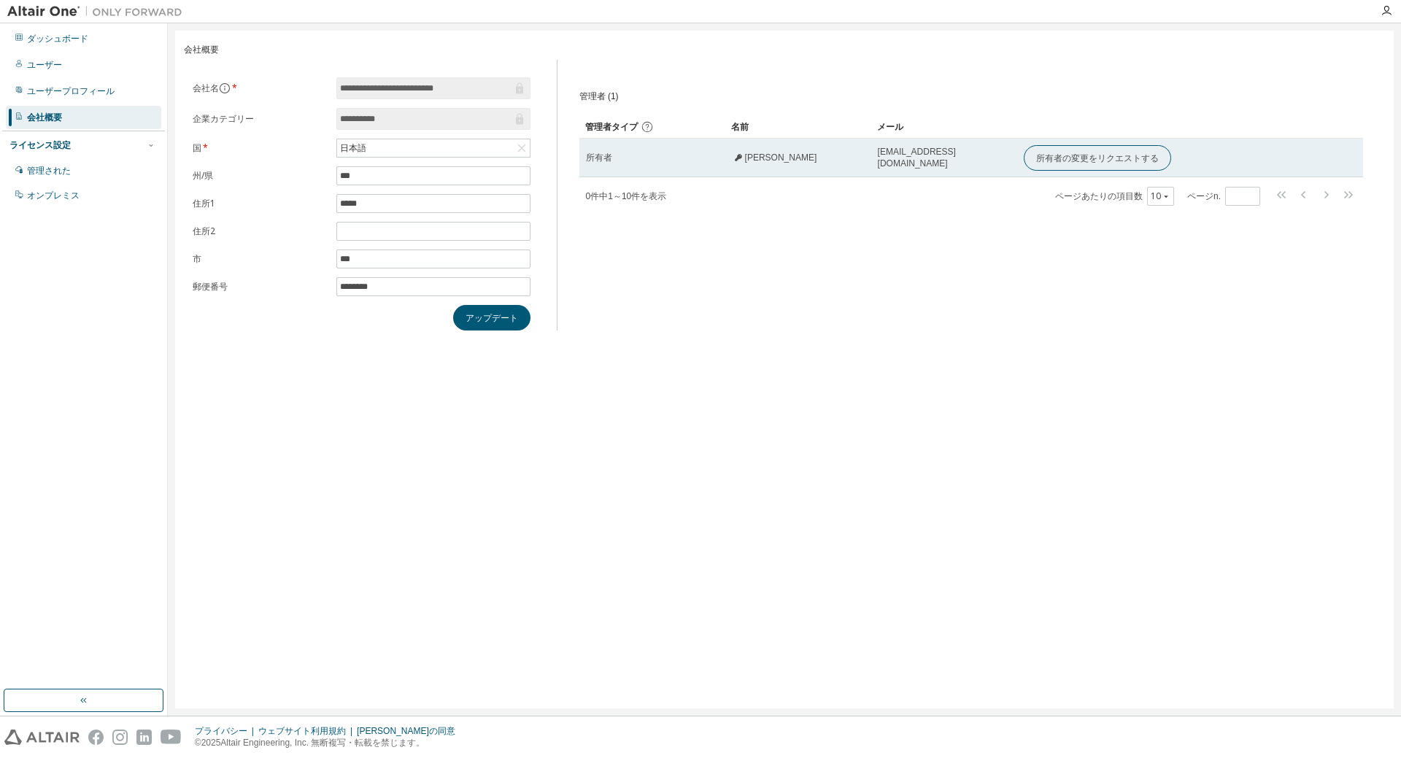
click at [601, 163] on font "所有者" at bounding box center [599, 158] width 26 height 10
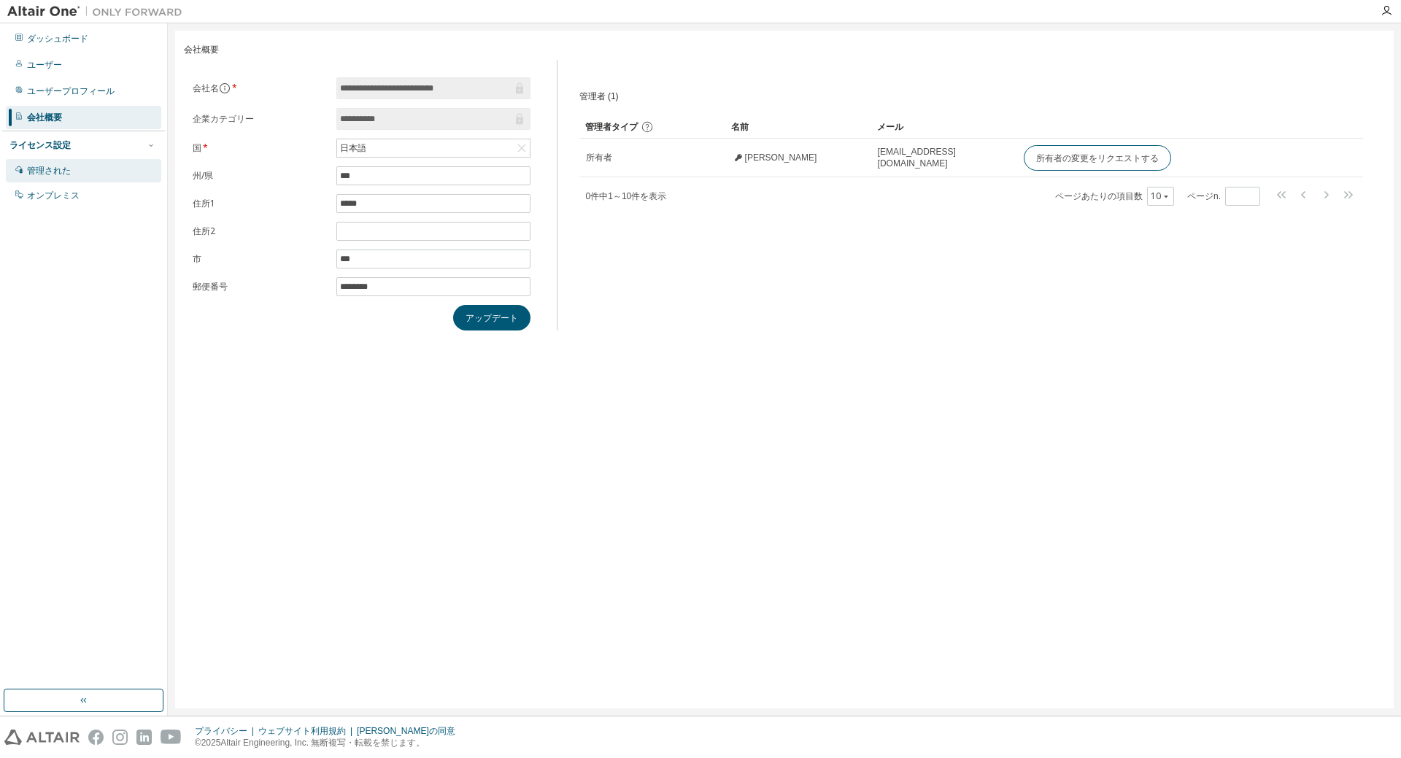
click at [50, 174] on font "管理された" at bounding box center [49, 171] width 44 height 10
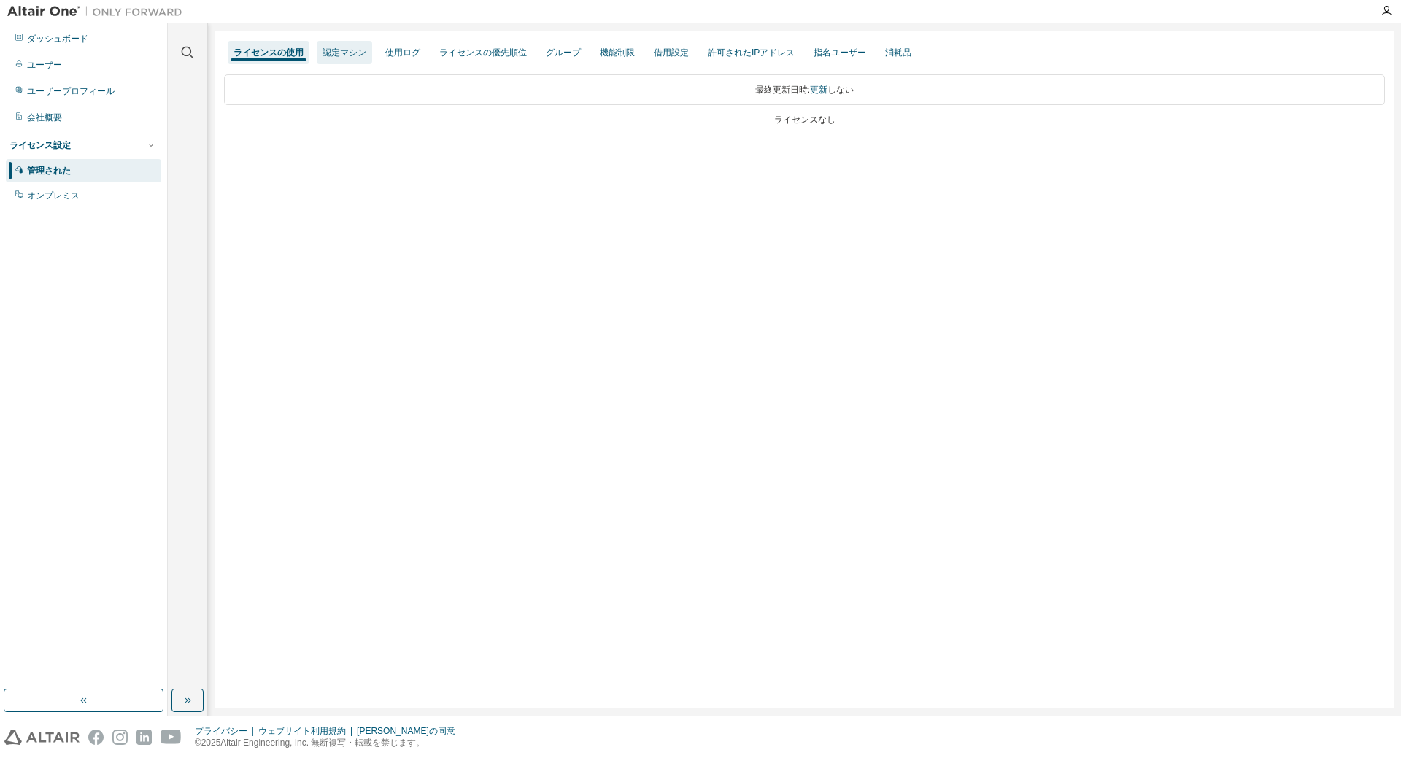
click at [341, 57] on font "認定マシン" at bounding box center [345, 52] width 44 height 10
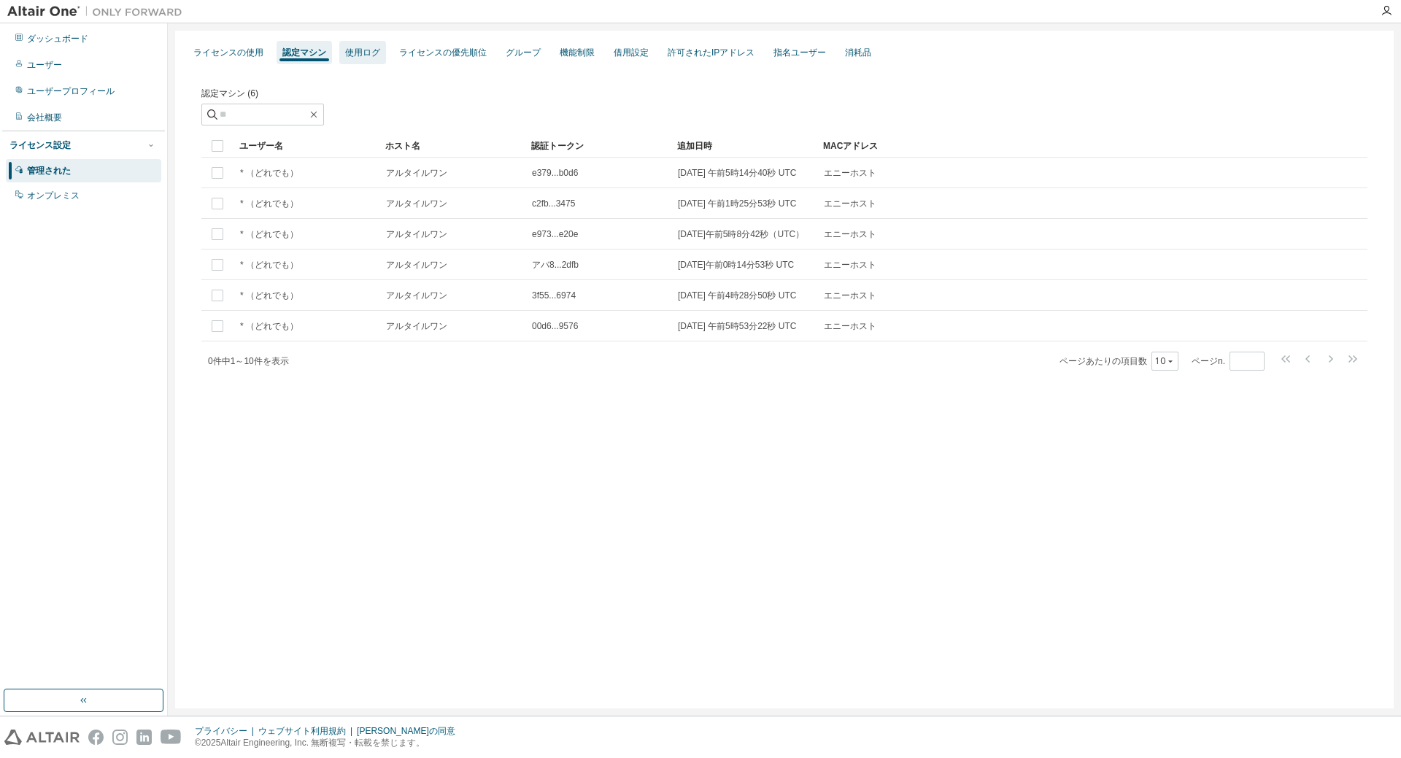
click at [368, 57] on font "使用ログ" at bounding box center [362, 52] width 35 height 10
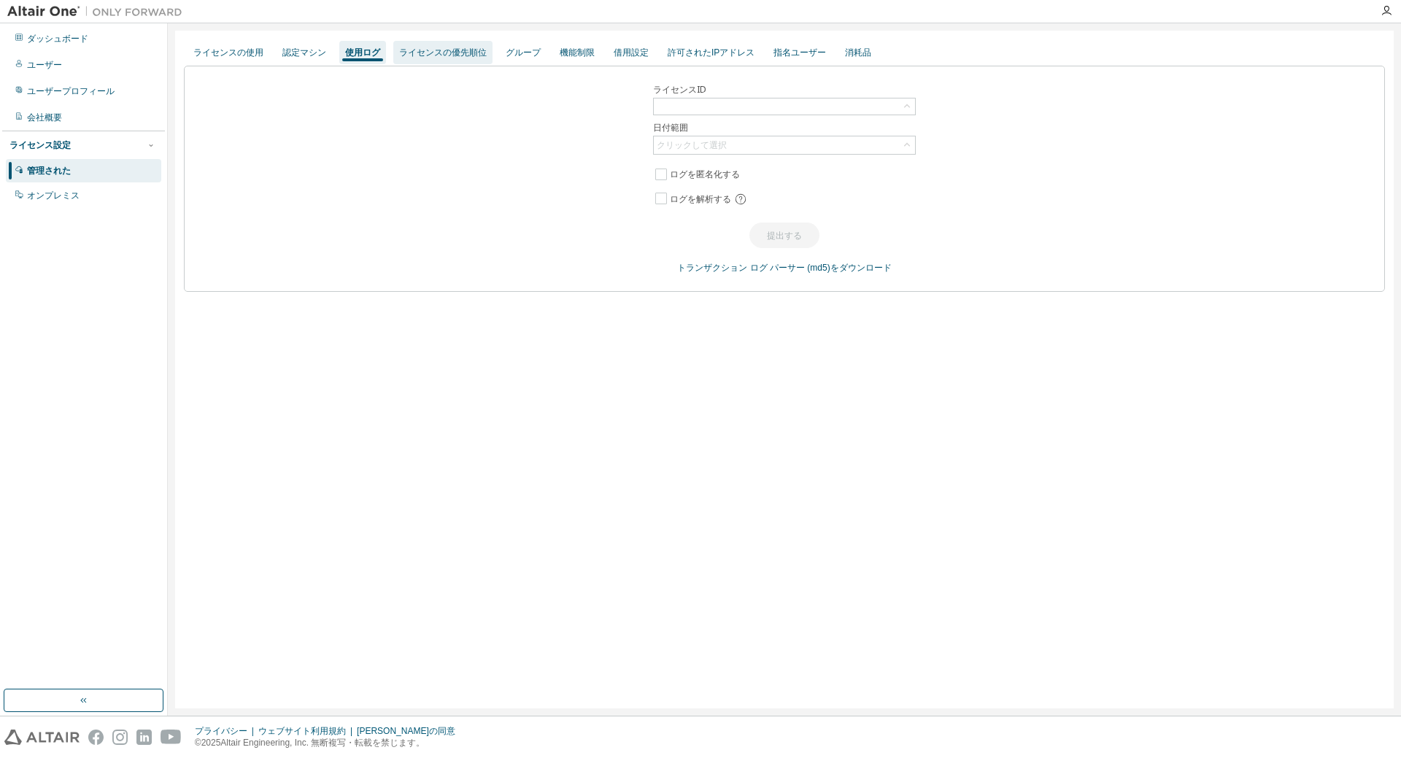
click at [421, 53] on font "ライセンスの優先順位" at bounding box center [443, 52] width 88 height 10
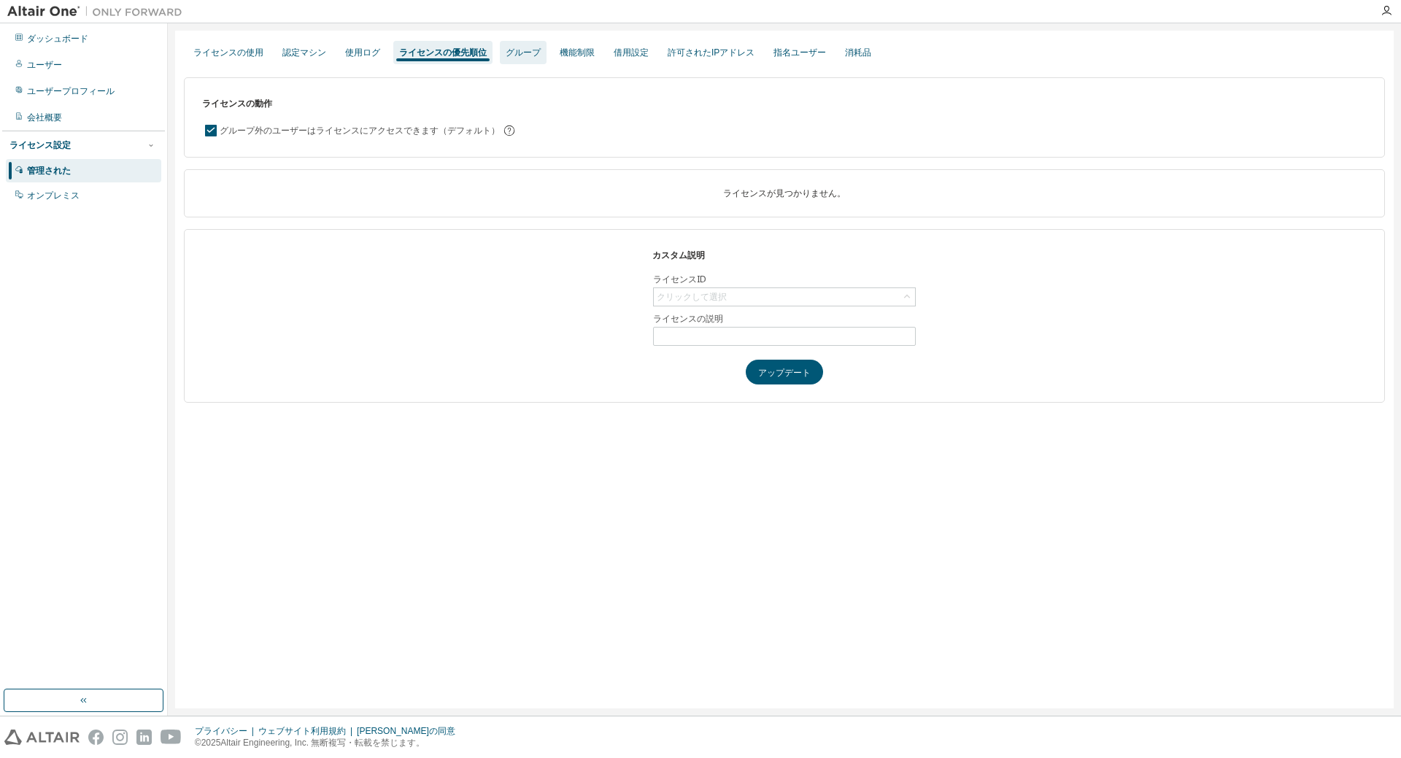
click at [526, 53] on font "グループ" at bounding box center [523, 52] width 35 height 10
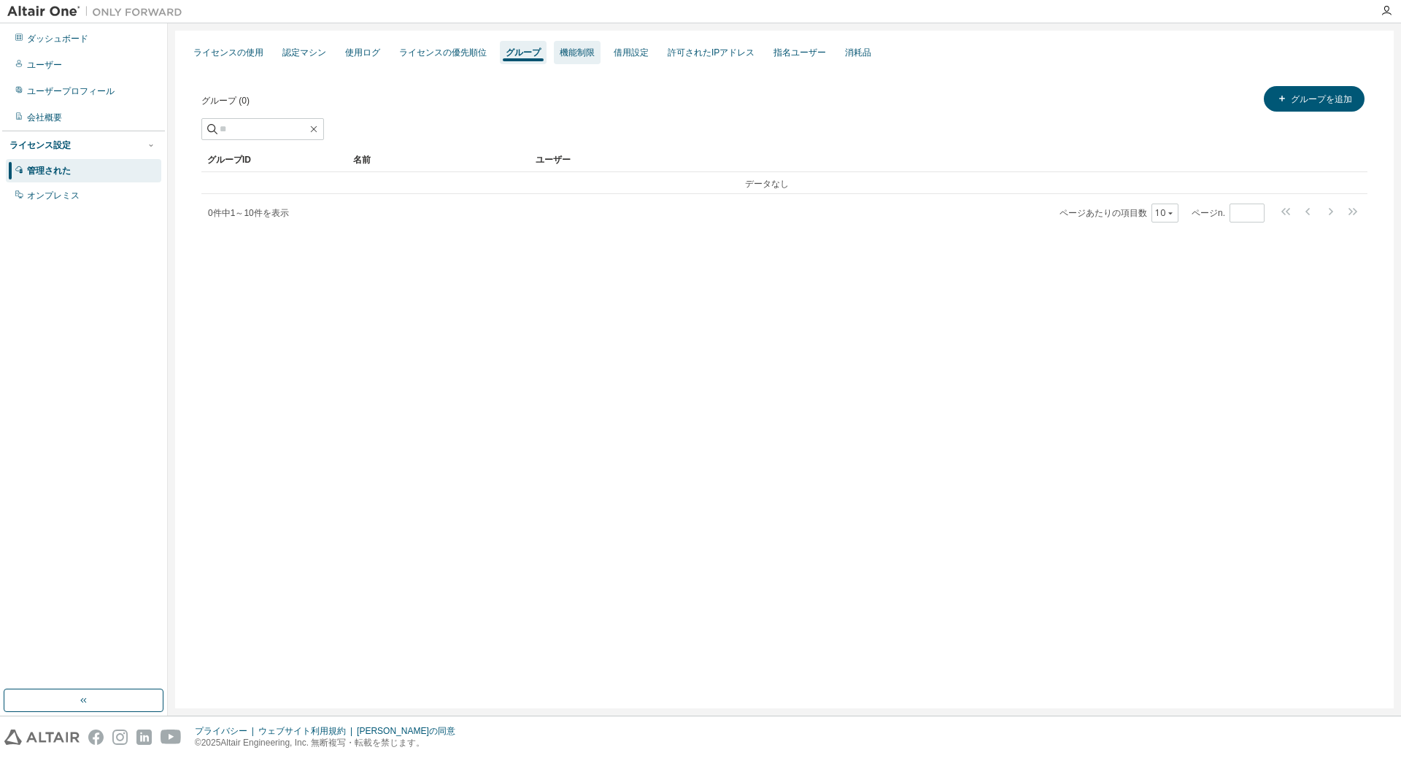
click at [581, 53] on font "機能制限" at bounding box center [577, 52] width 35 height 10
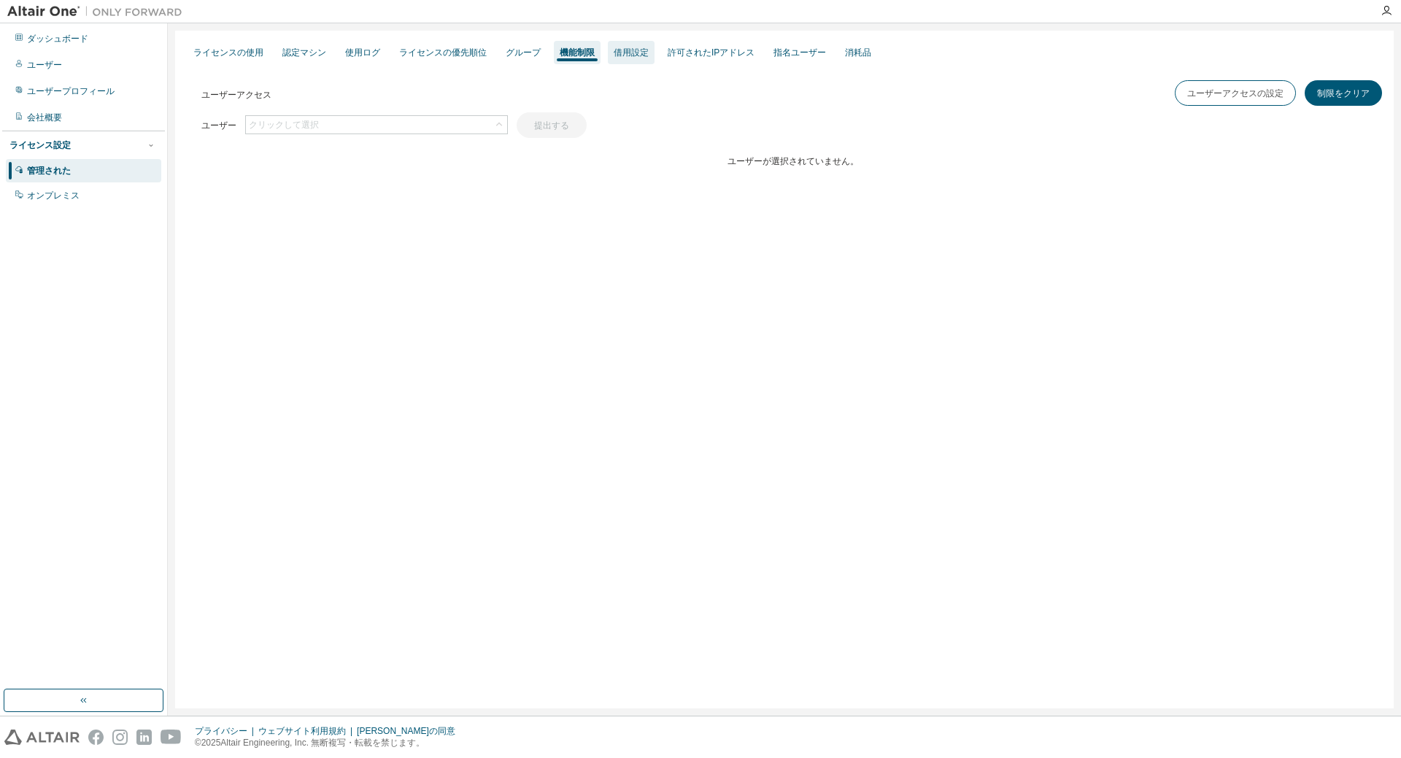
click at [639, 55] on font "借用設定" at bounding box center [631, 52] width 35 height 10
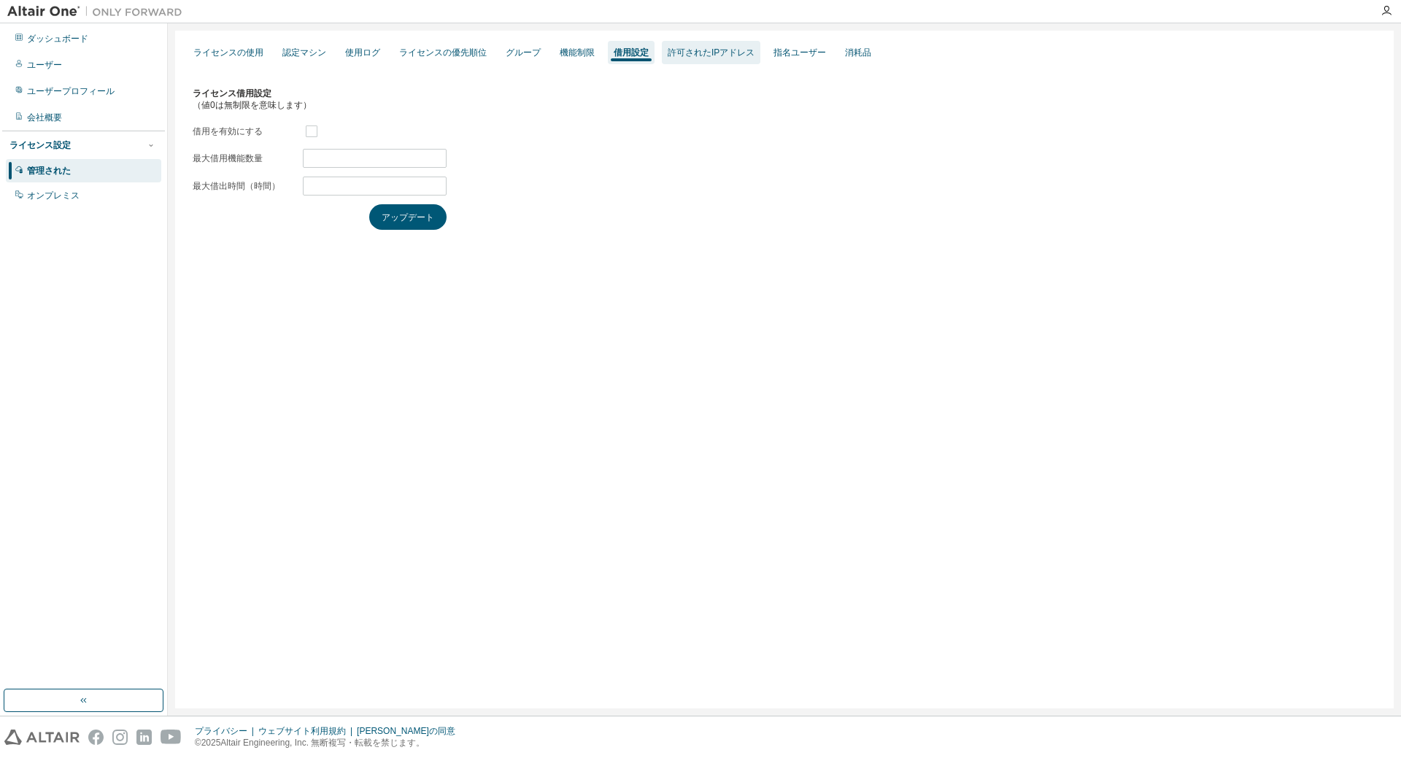
click at [717, 51] on font "許可されたIPアドレス" at bounding box center [711, 52] width 87 height 10
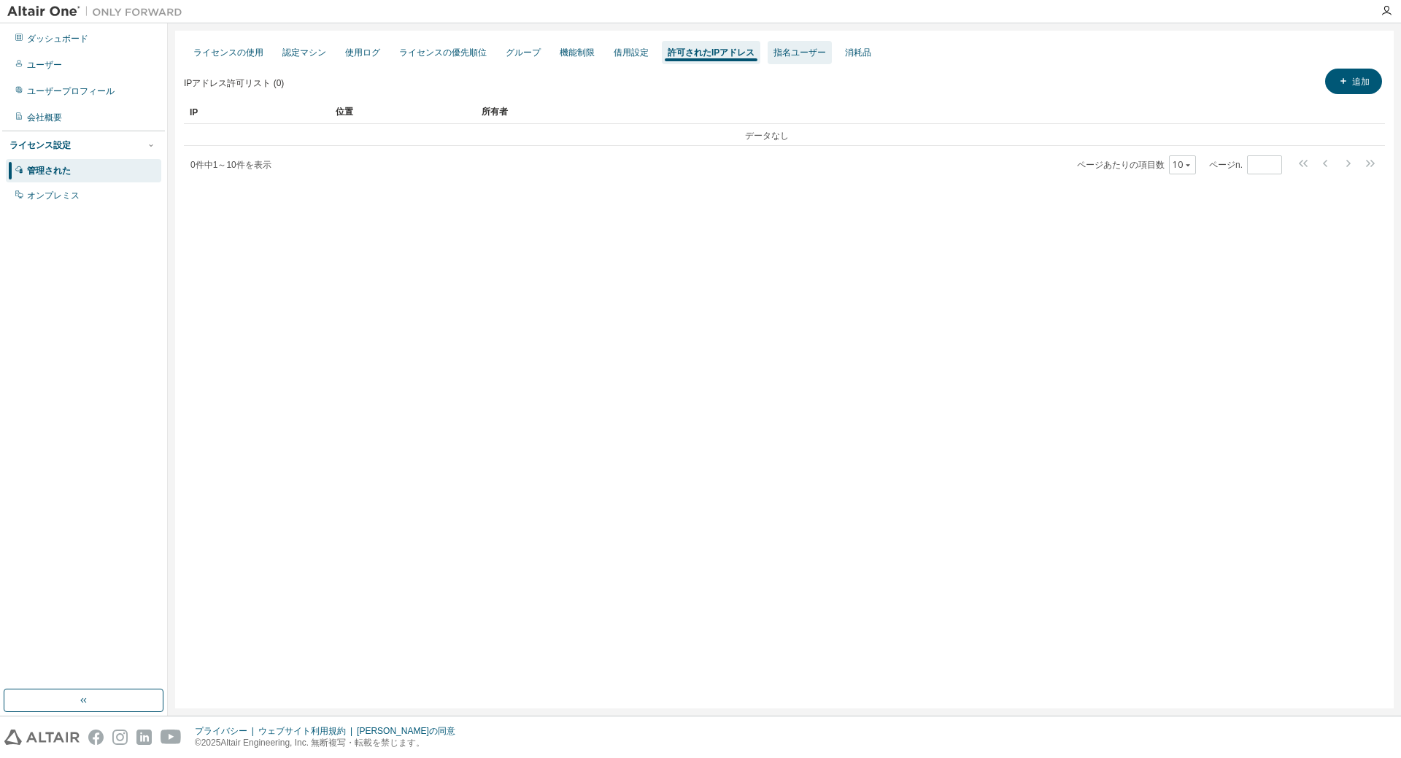
click at [801, 50] on font "指名ユーザー" at bounding box center [800, 52] width 53 height 10
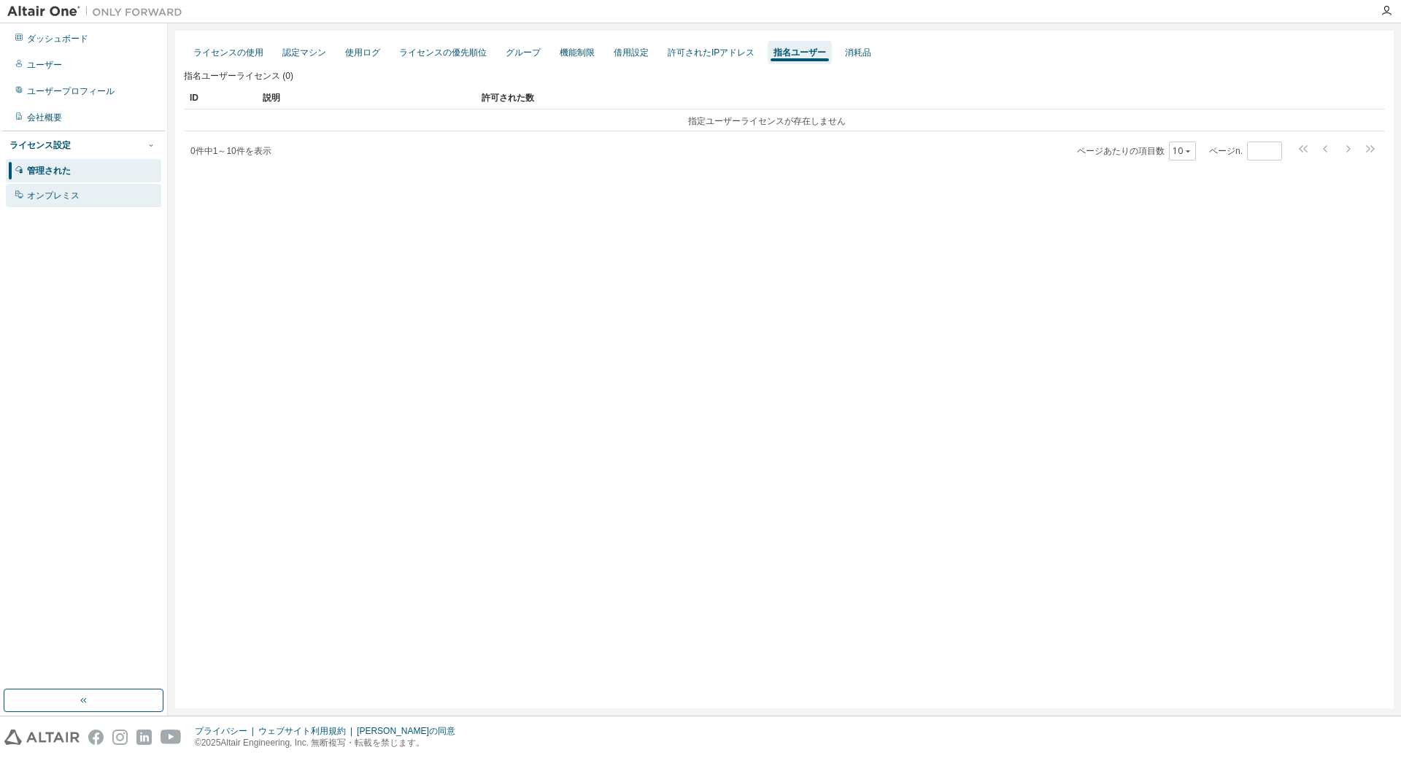
click at [45, 196] on font "オンプレミス" at bounding box center [53, 196] width 53 height 10
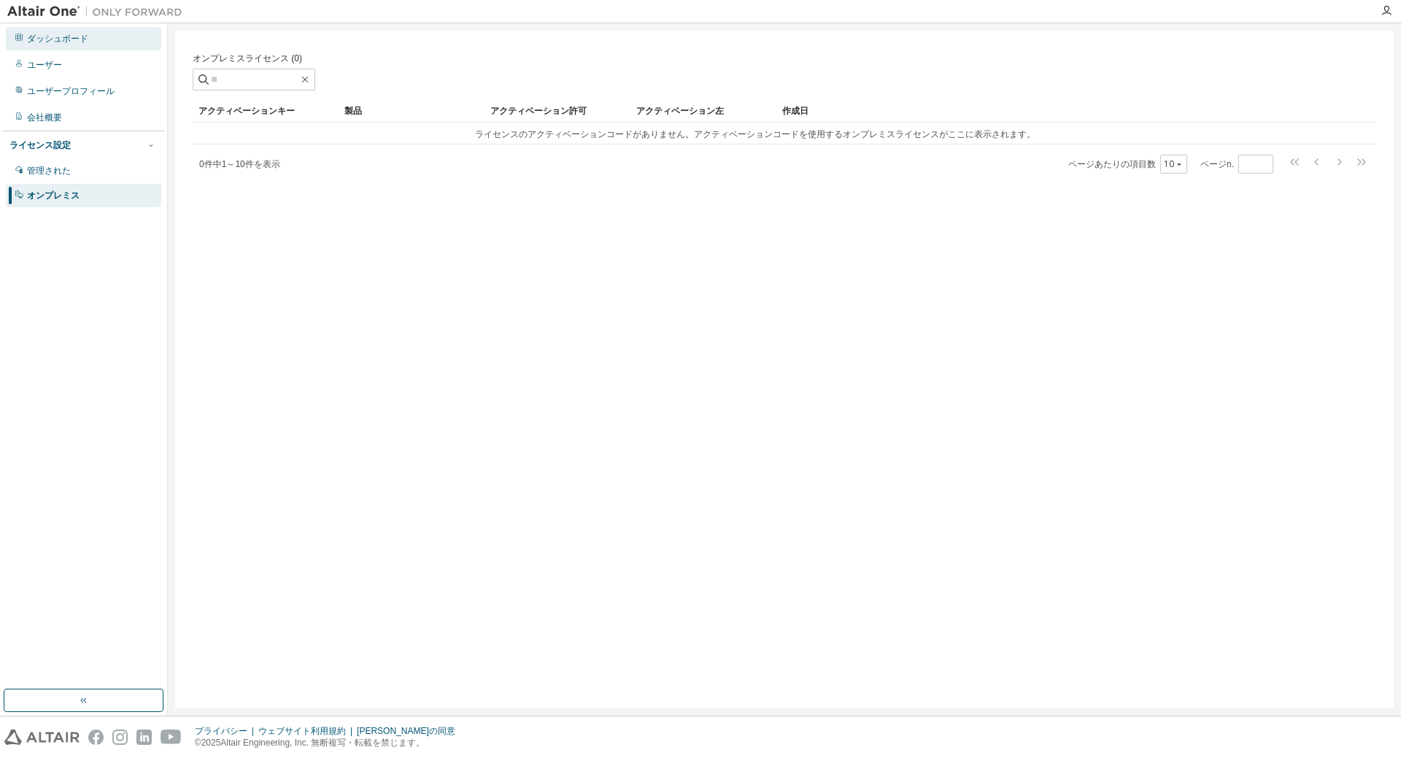
click at [71, 41] on font "ダッシュボード" at bounding box center [57, 39] width 61 height 10
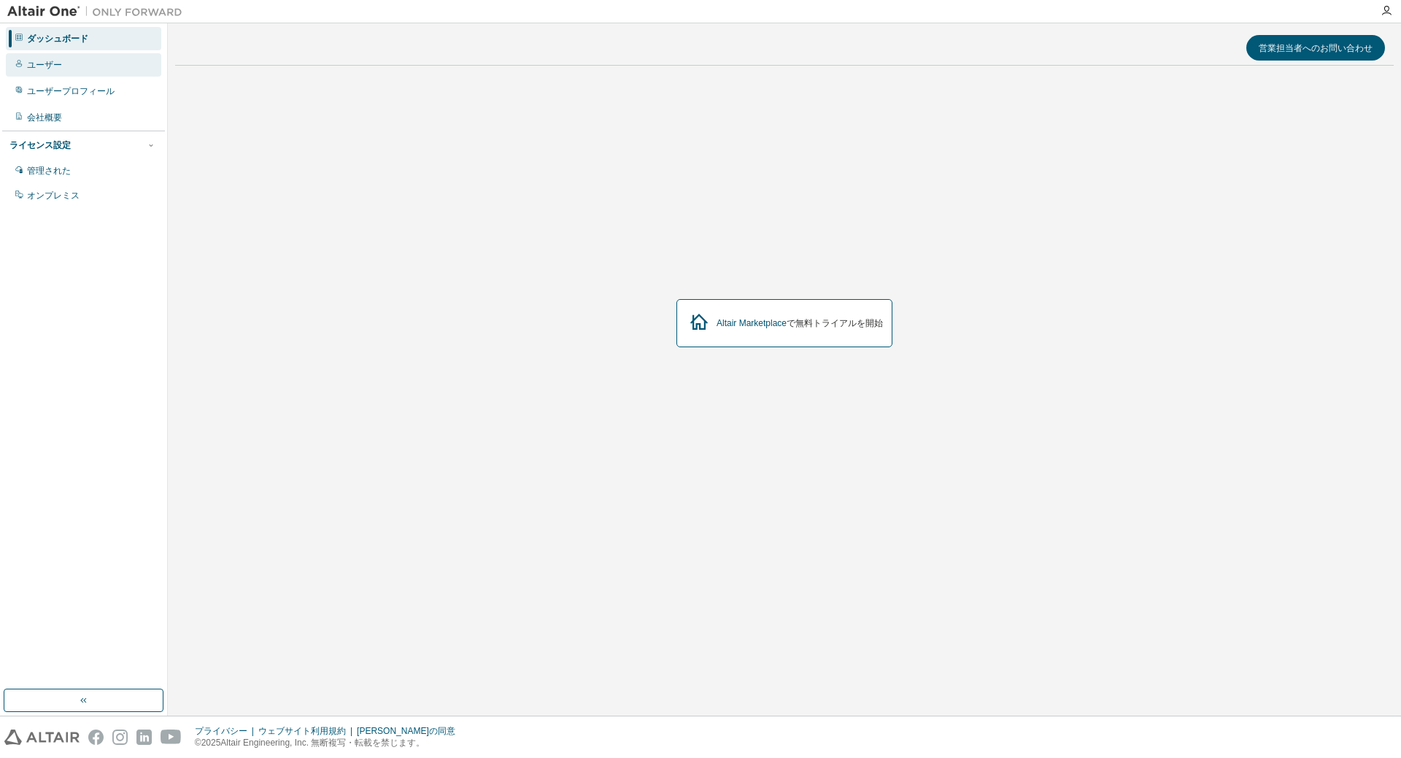
click at [60, 62] on font "ユーザー" at bounding box center [44, 65] width 35 height 10
